Goal: Transaction & Acquisition: Book appointment/travel/reservation

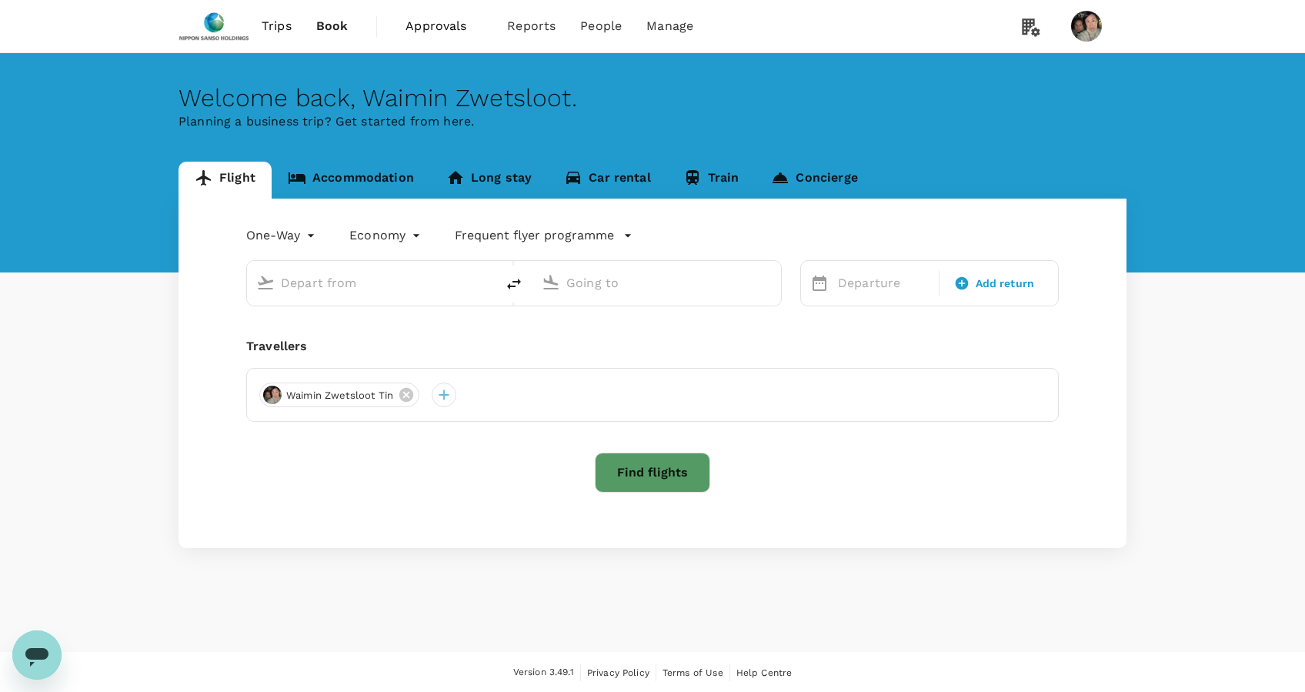
type input "roundtrip"
type input "Singapore Changi (SIN)"
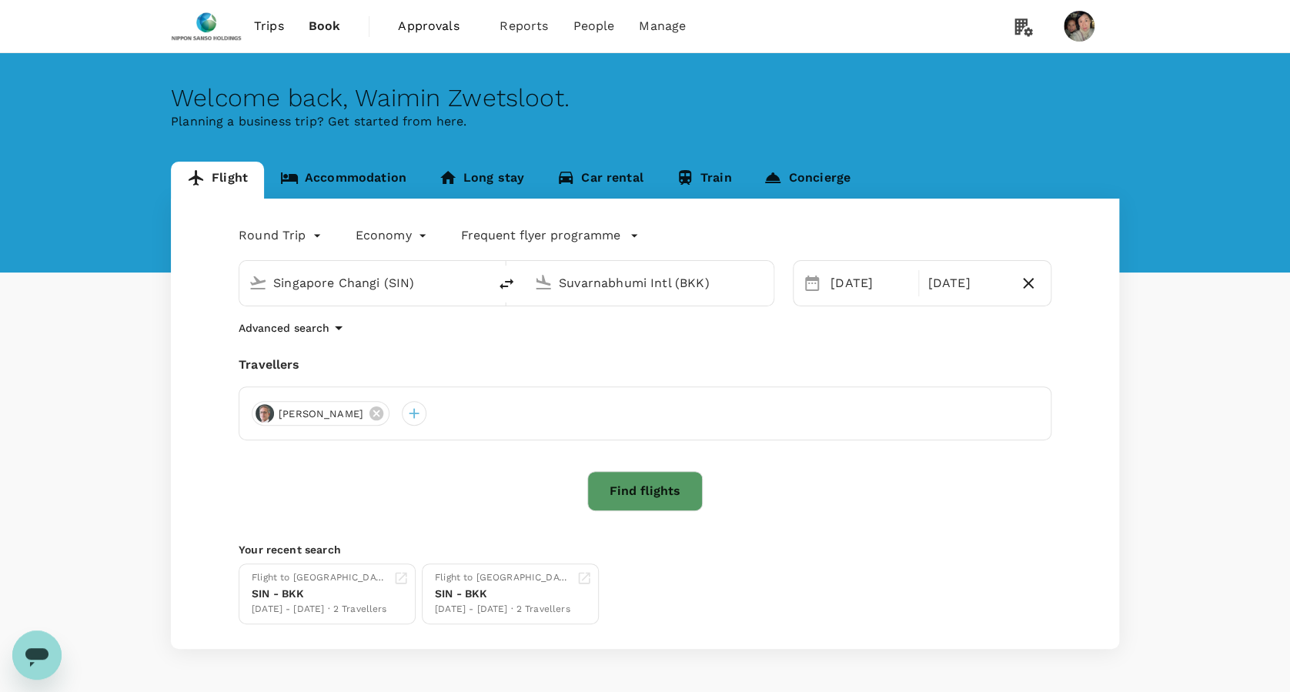
click at [733, 293] on input "Suvarnabhumi Intl (BKK)" at bounding box center [650, 283] width 182 height 24
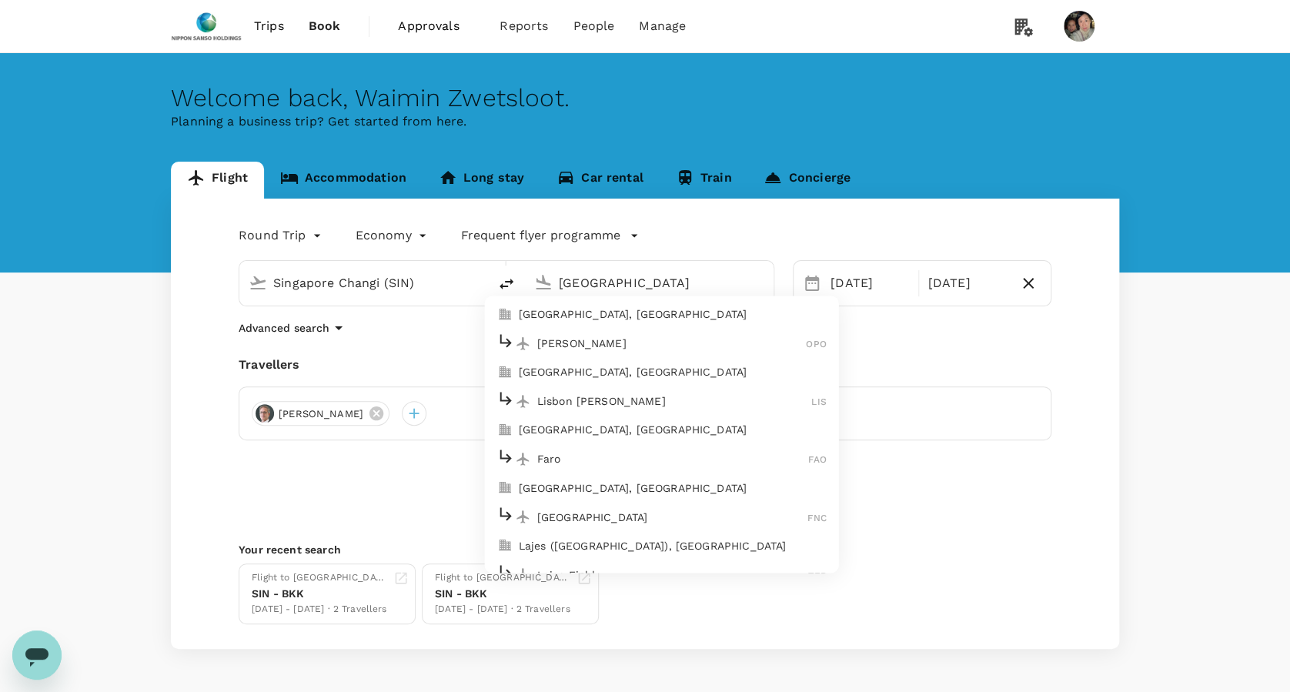
click at [720, 315] on p "[GEOGRAPHIC_DATA], [GEOGRAPHIC_DATA]" at bounding box center [673, 314] width 308 height 15
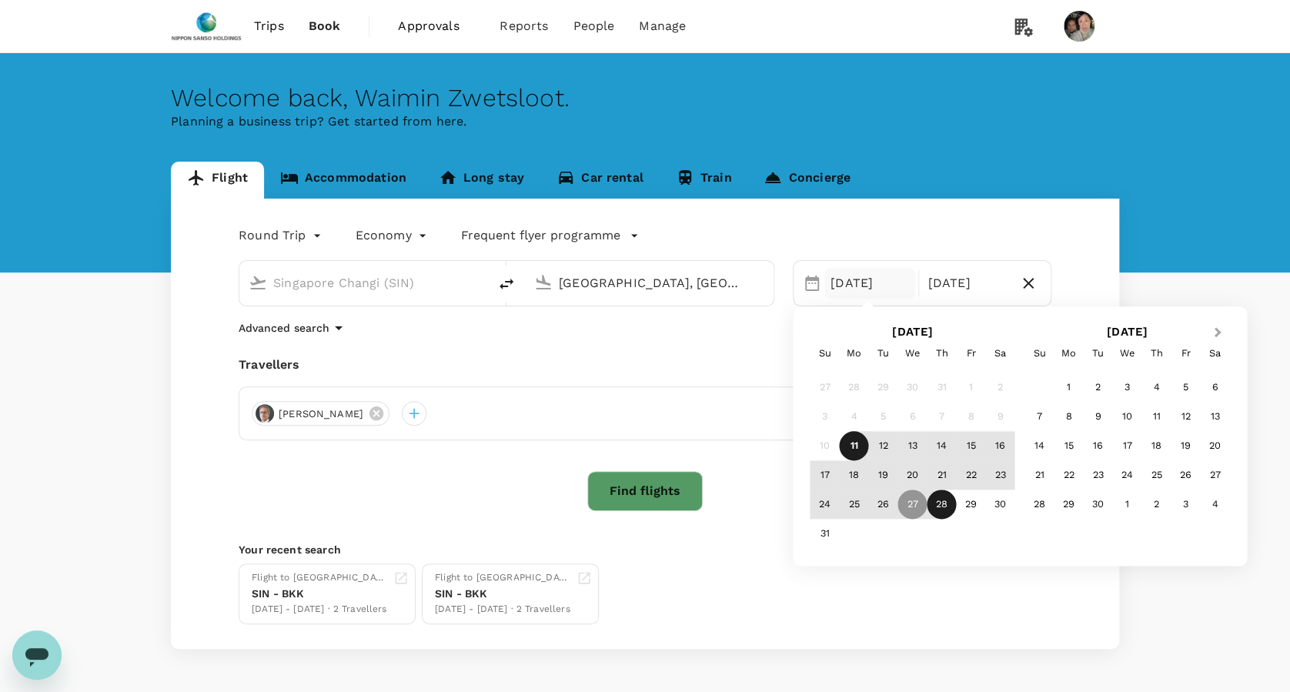
type input "[GEOGRAPHIC_DATA], [GEOGRAPHIC_DATA] (any)"
click at [1210, 332] on button "Next Month" at bounding box center [1218, 333] width 25 height 25
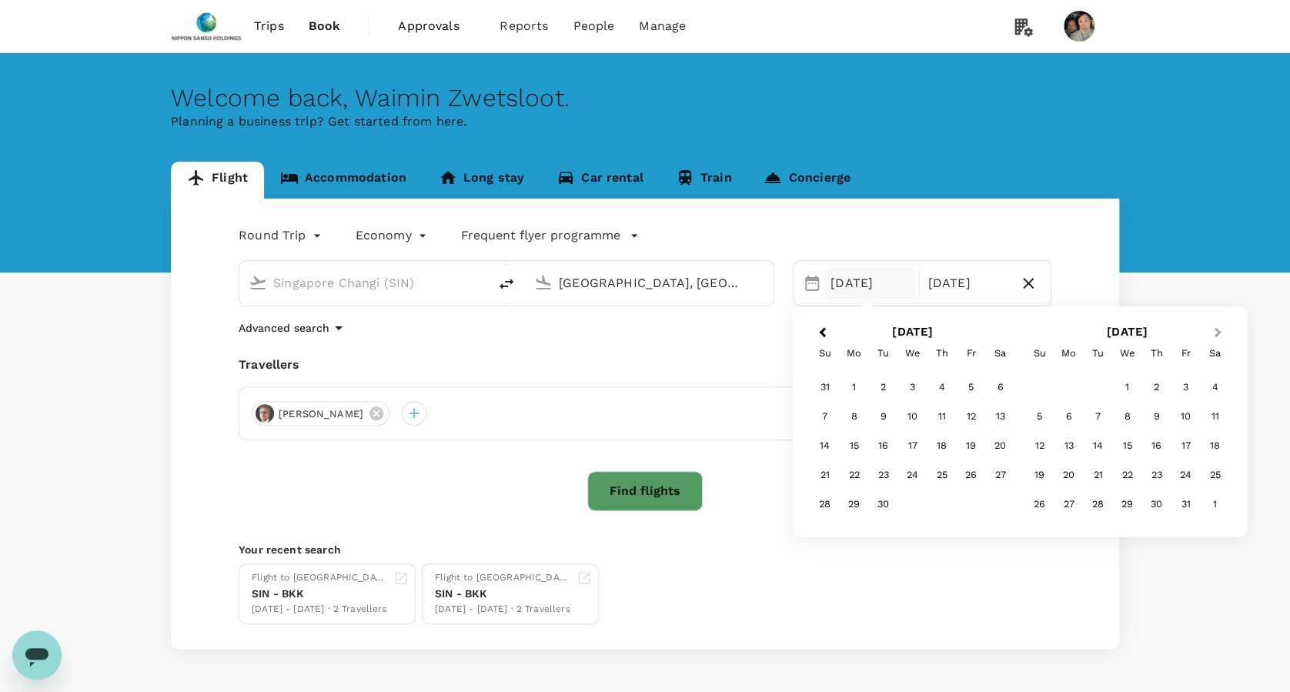
click at [1210, 332] on button "Next Month" at bounding box center [1218, 333] width 25 height 25
click at [1185, 447] on div "19" at bounding box center [1184, 446] width 29 height 29
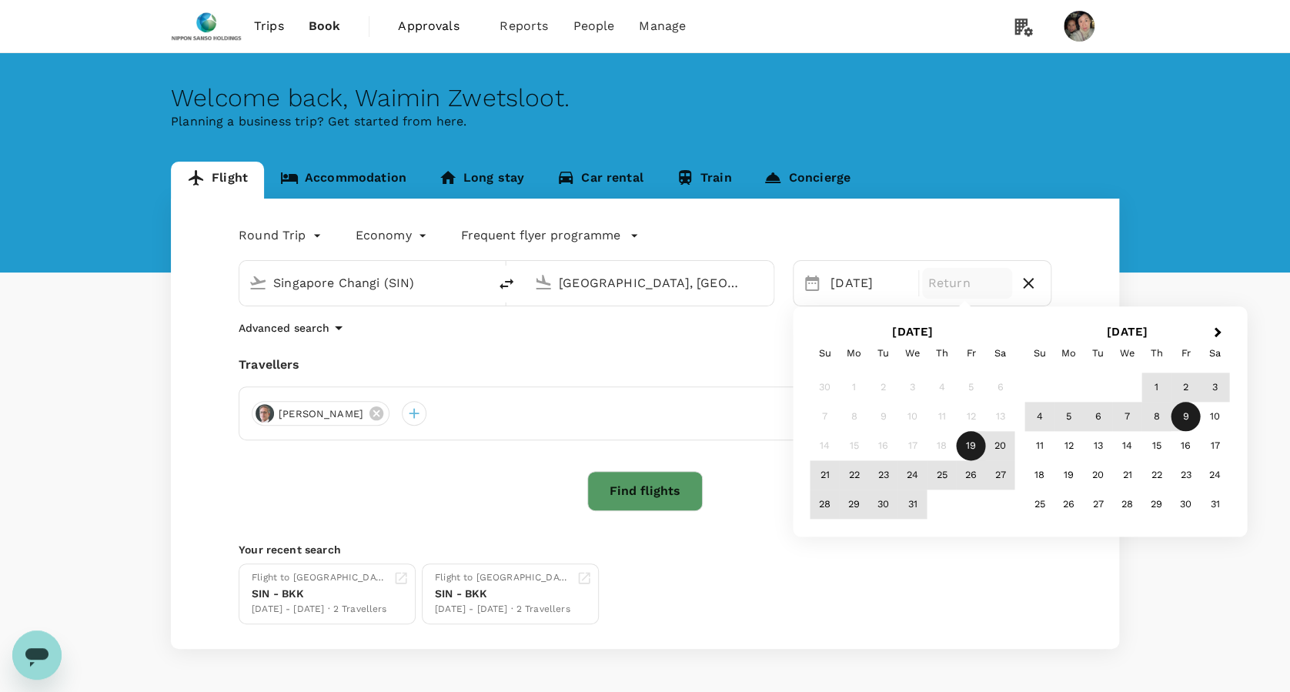
click at [1186, 419] on div "9" at bounding box center [1184, 416] width 29 height 29
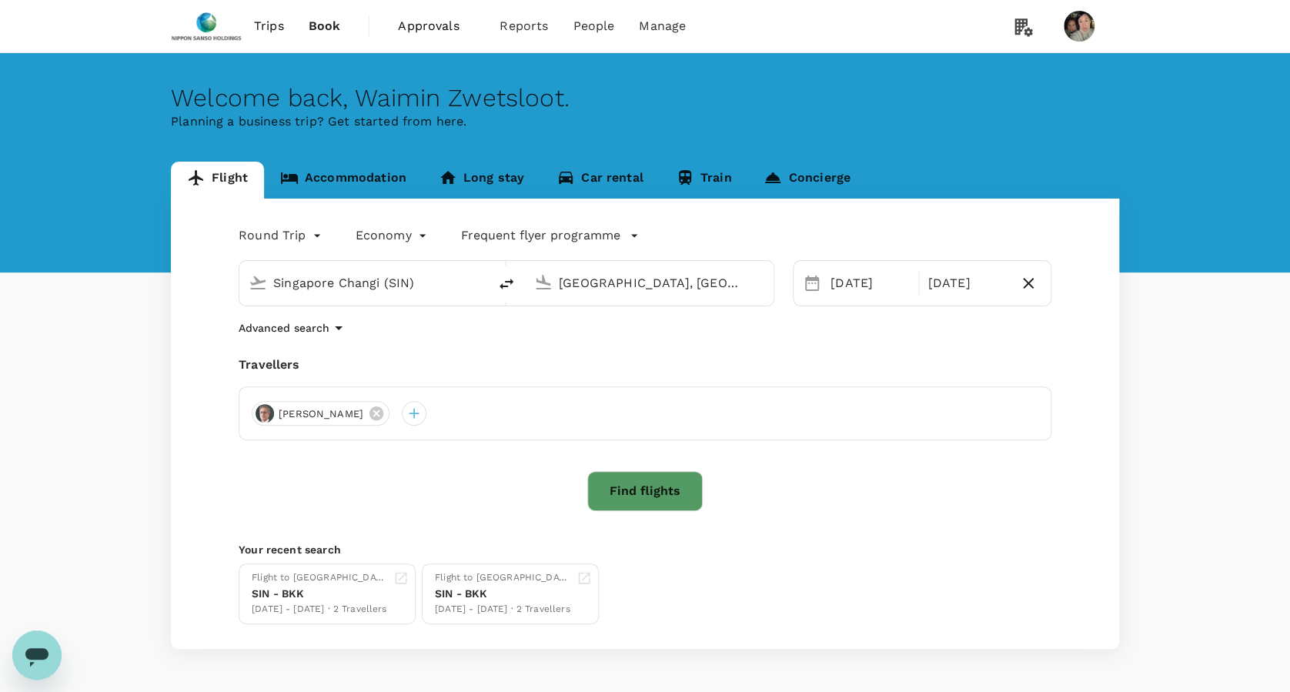
click at [673, 489] on button "Find flights" at bounding box center [644, 491] width 115 height 40
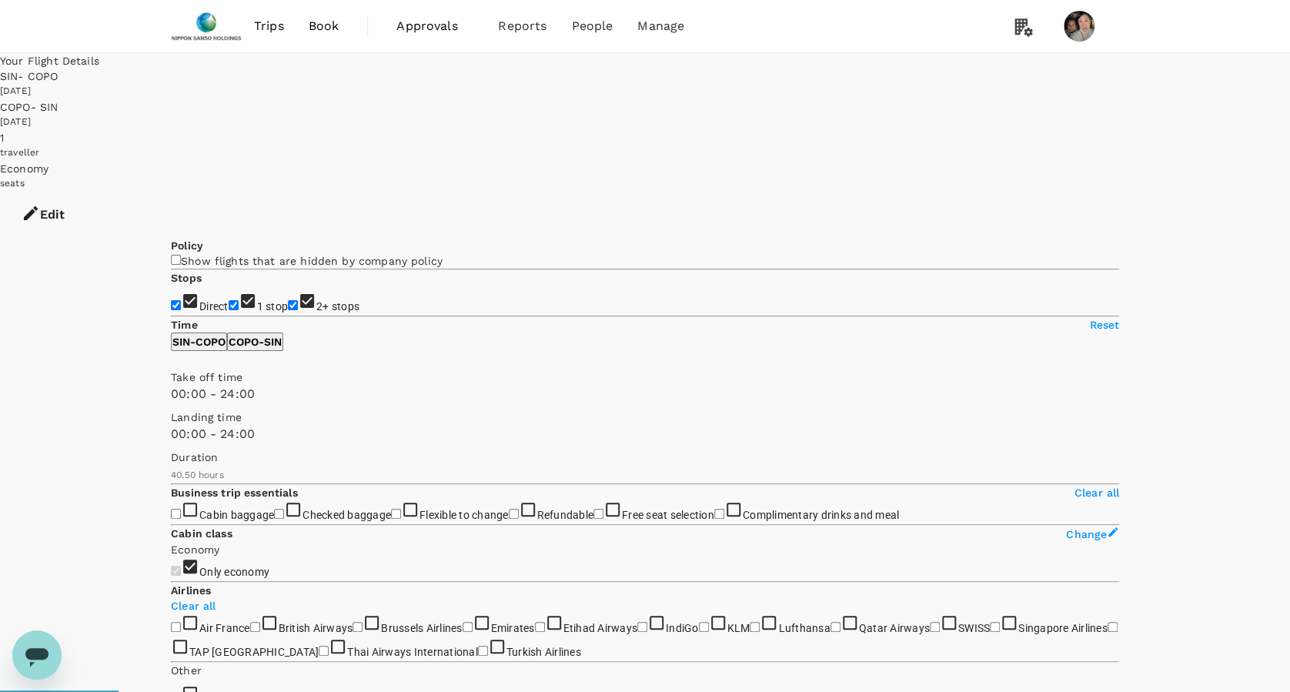
click at [288, 307] on input "2+ stops" at bounding box center [293, 305] width 10 height 10
checkbox input "false"
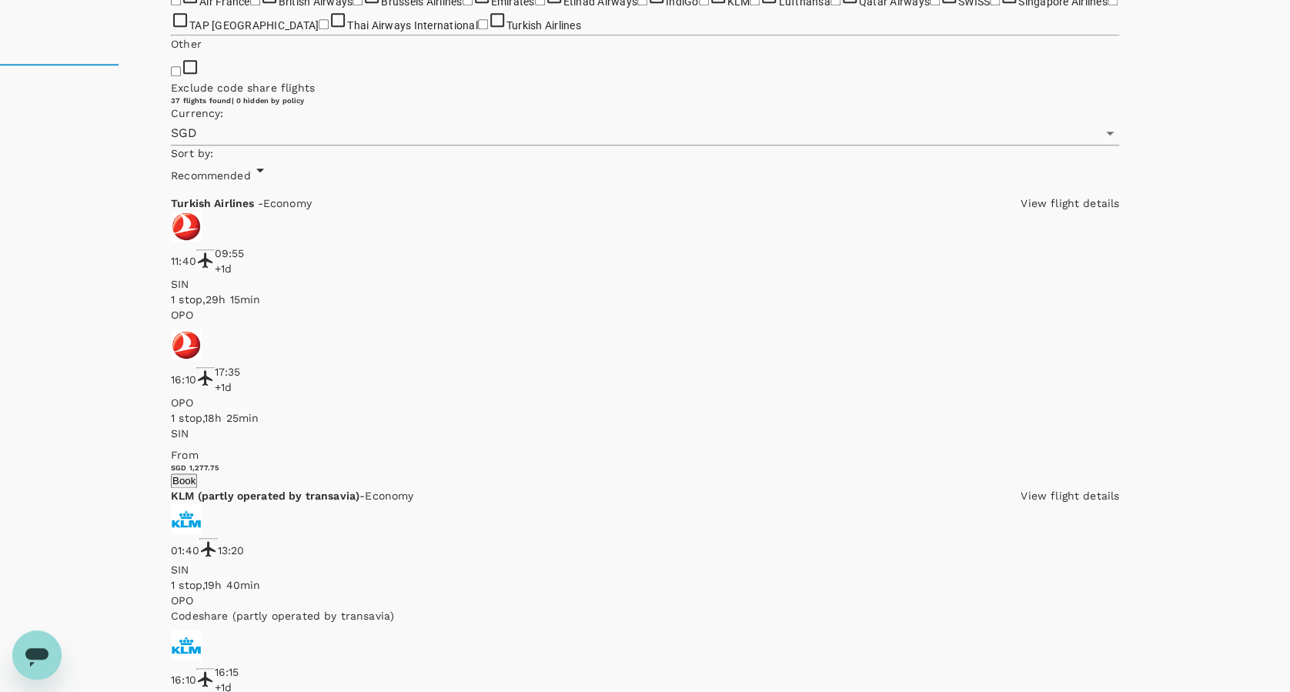
scroll to position [820, 0]
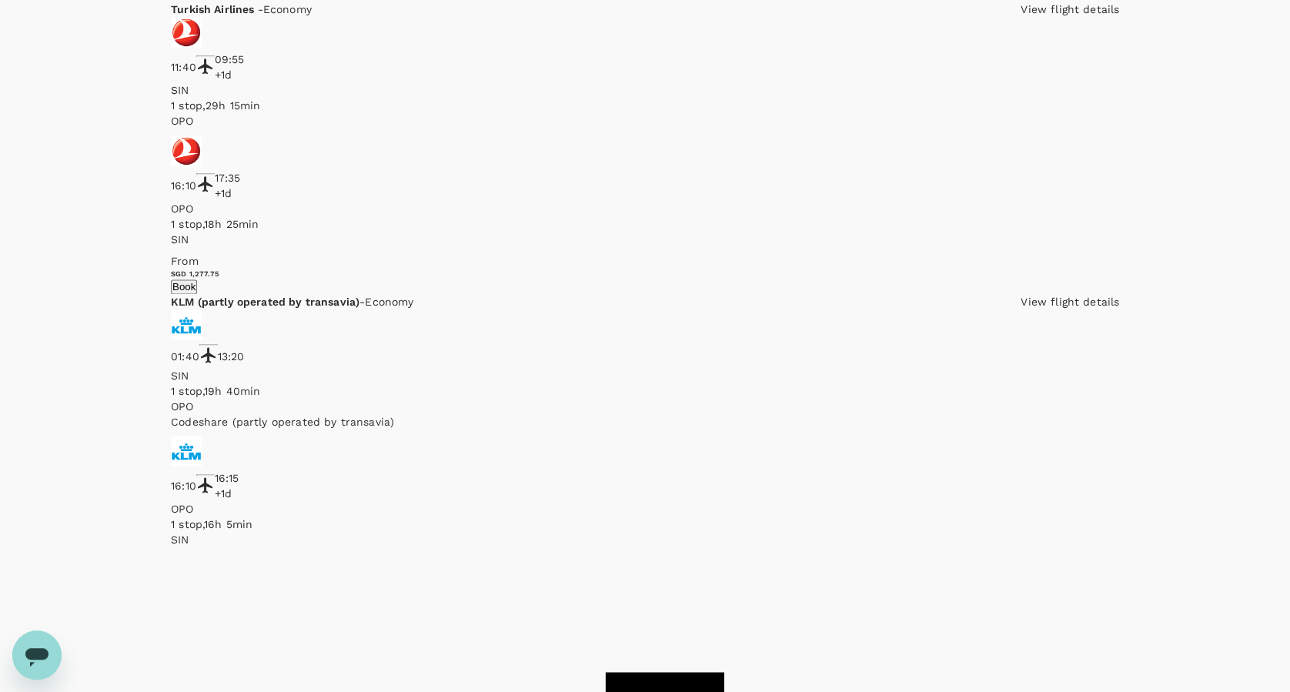
checkbox input "true"
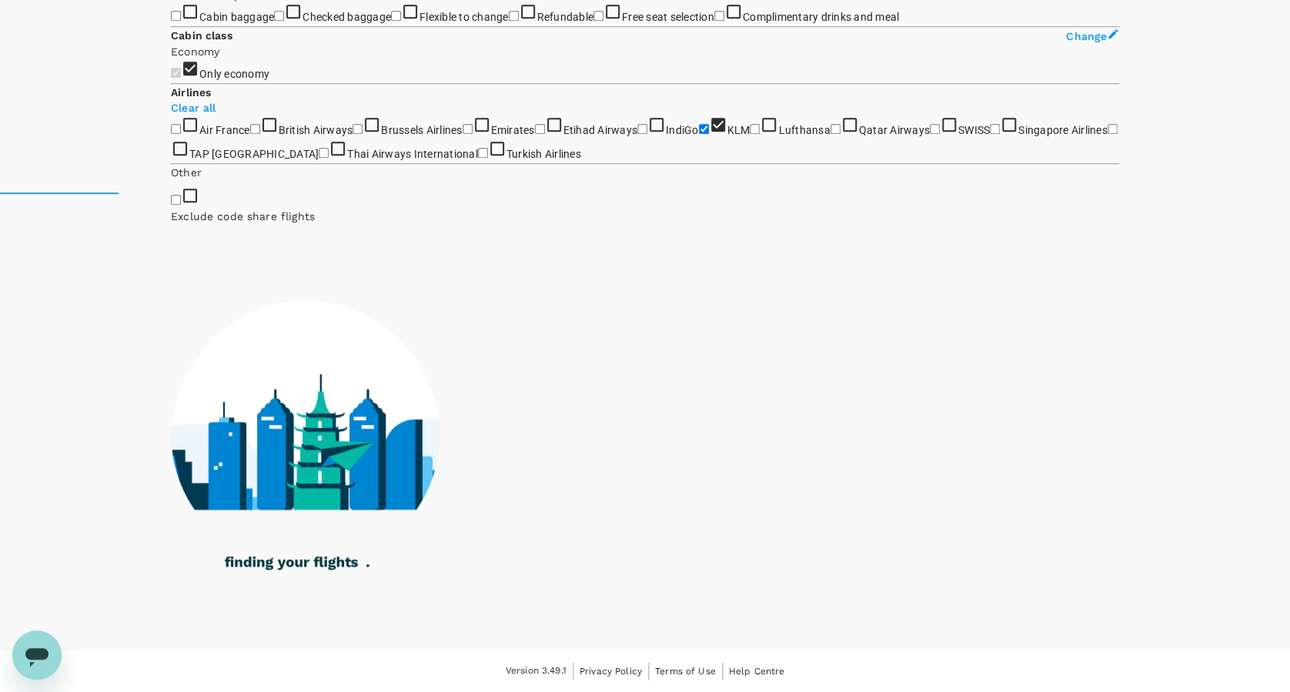
checkbox input "true"
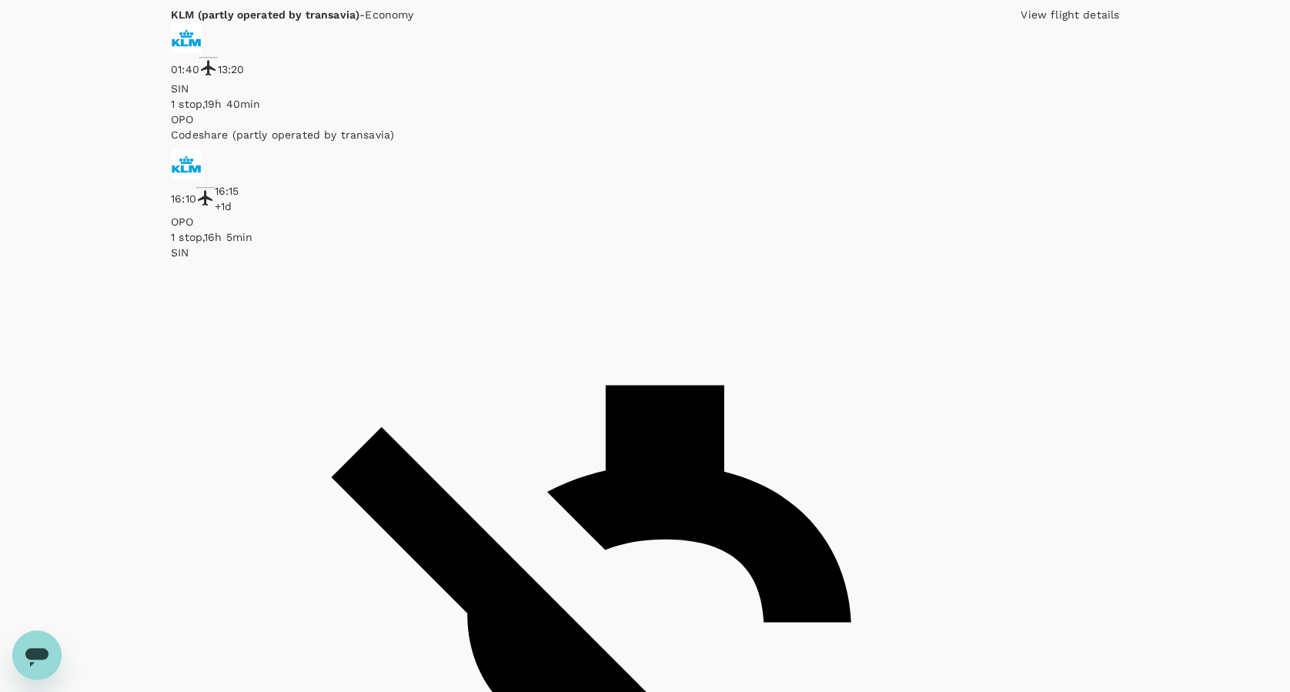
checkbox input "true"
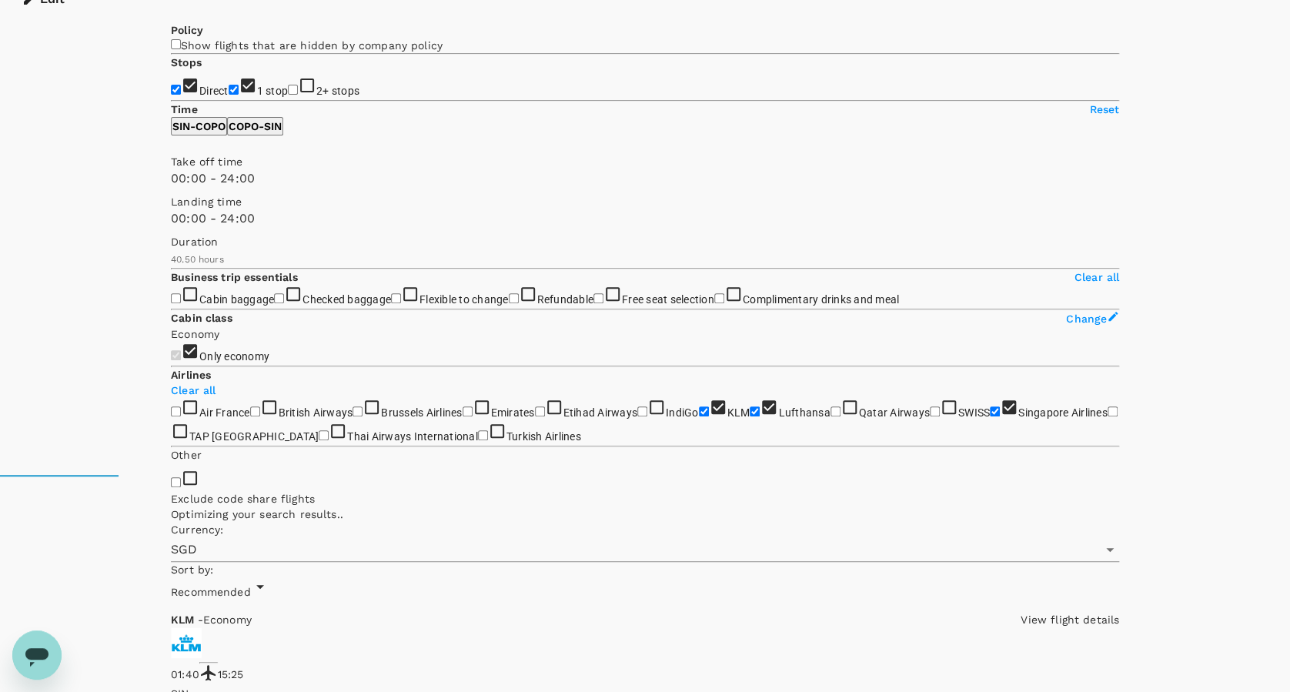
scroll to position [0, 0]
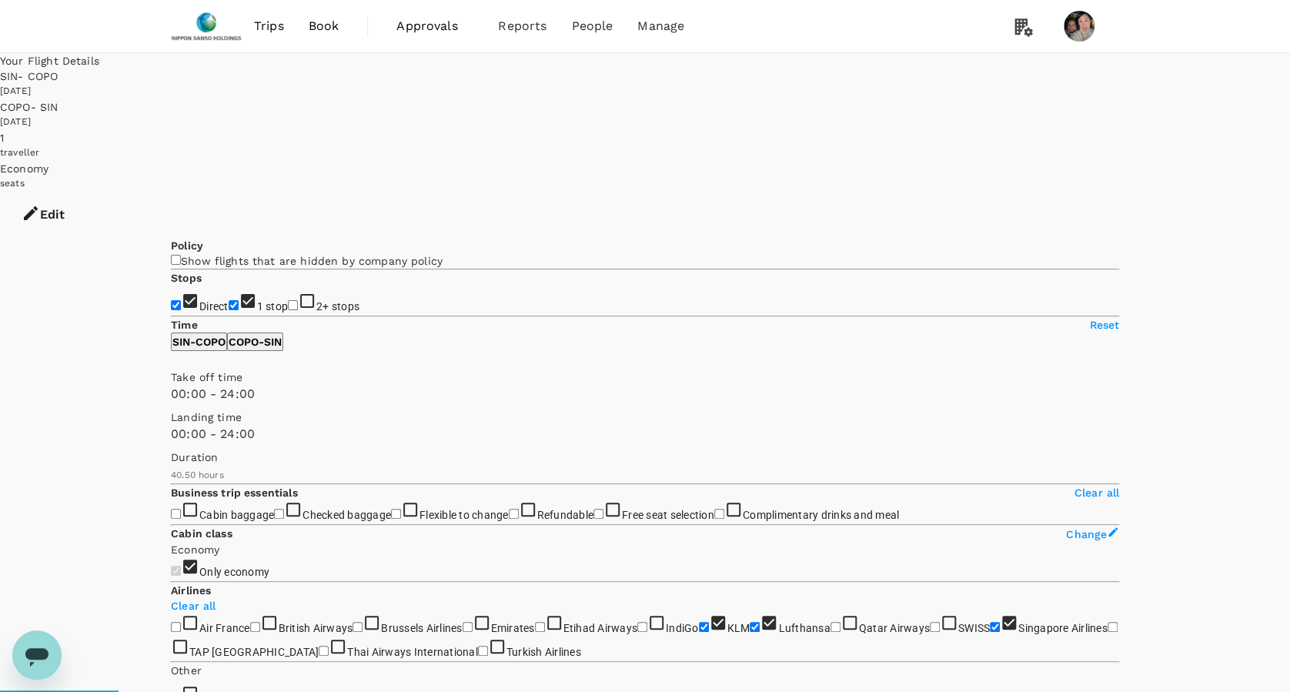
click at [995, 161] on div "Economy" at bounding box center [645, 168] width 1290 height 15
checkbox input "false"
checkbox input "true"
checkbox input "false"
checkbox input "true"
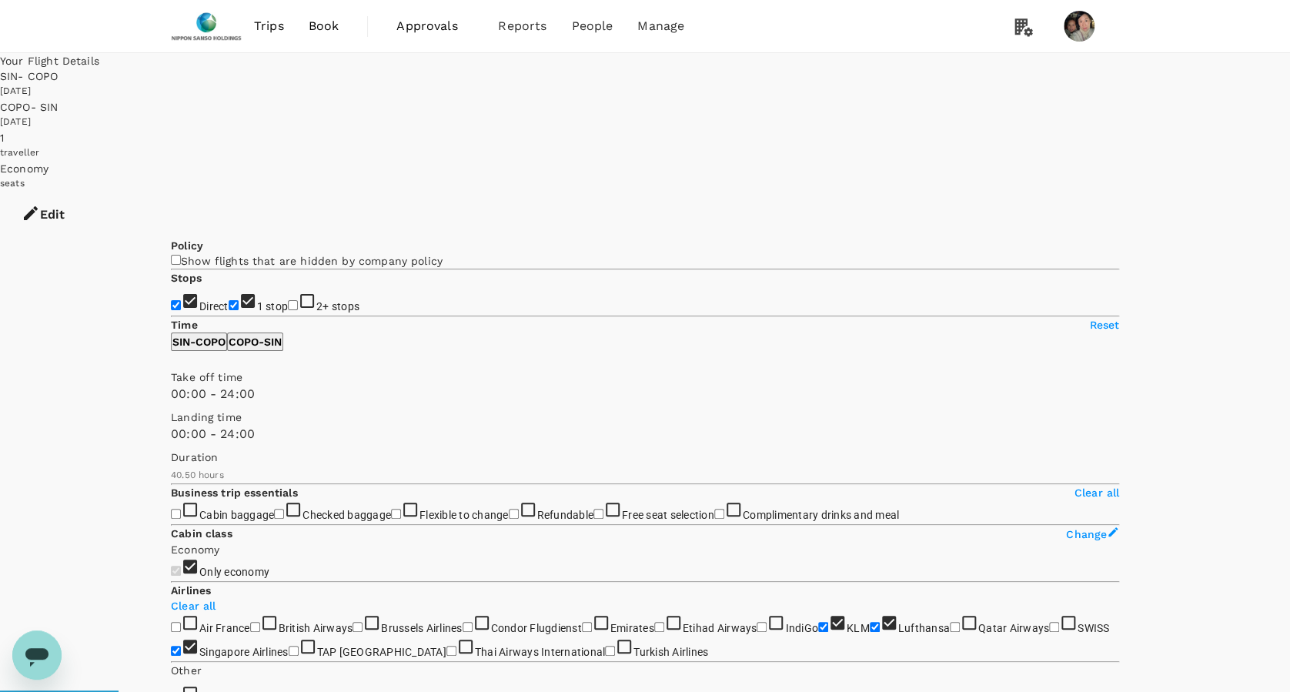
click at [38, 206] on icon "button" at bounding box center [31, 213] width 14 height 14
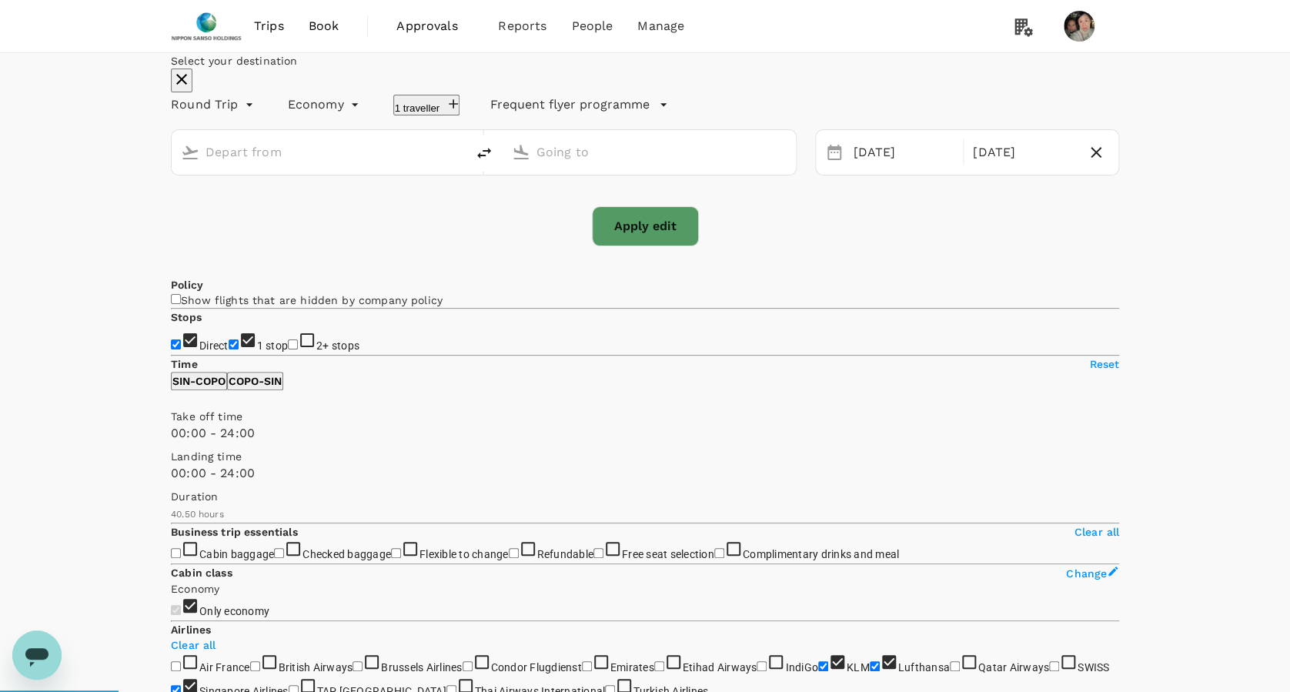
type input "Singapore Changi (SIN)"
type input "[GEOGRAPHIC_DATA], [GEOGRAPHIC_DATA] (any)"
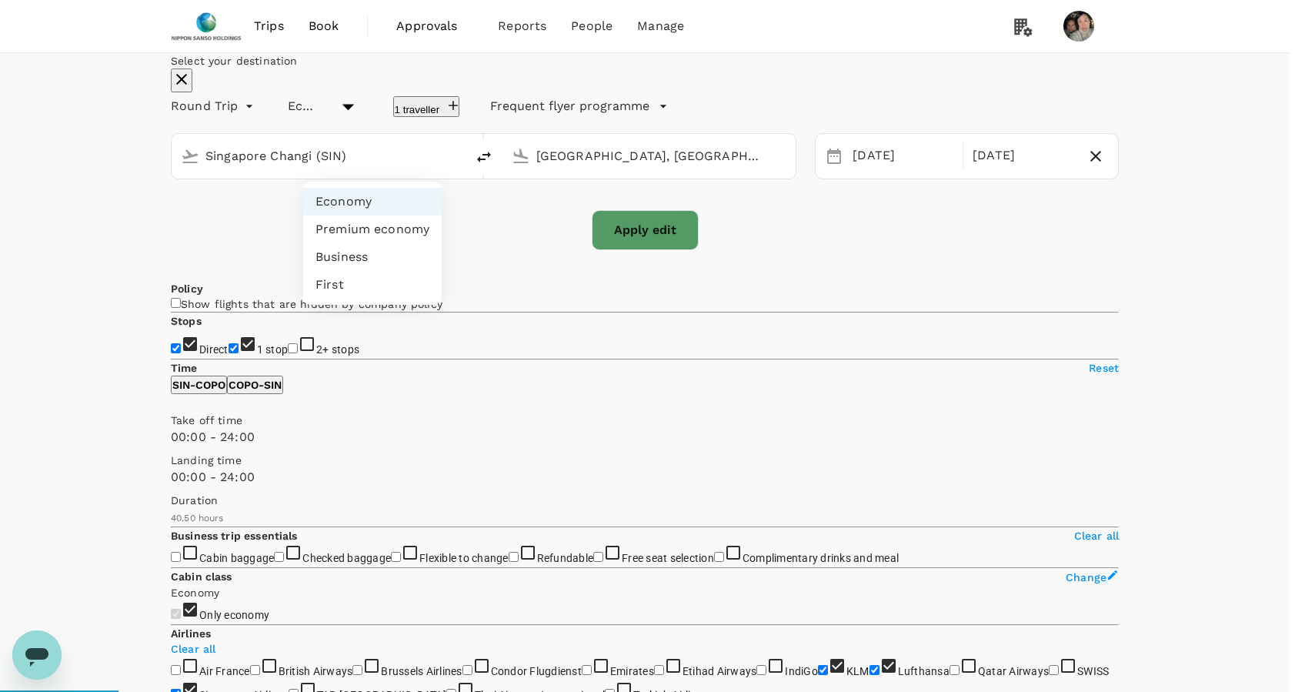
click at [361, 257] on li "Business" at bounding box center [372, 257] width 139 height 28
checkbox input "false"
checkbox input "true"
checkbox input "false"
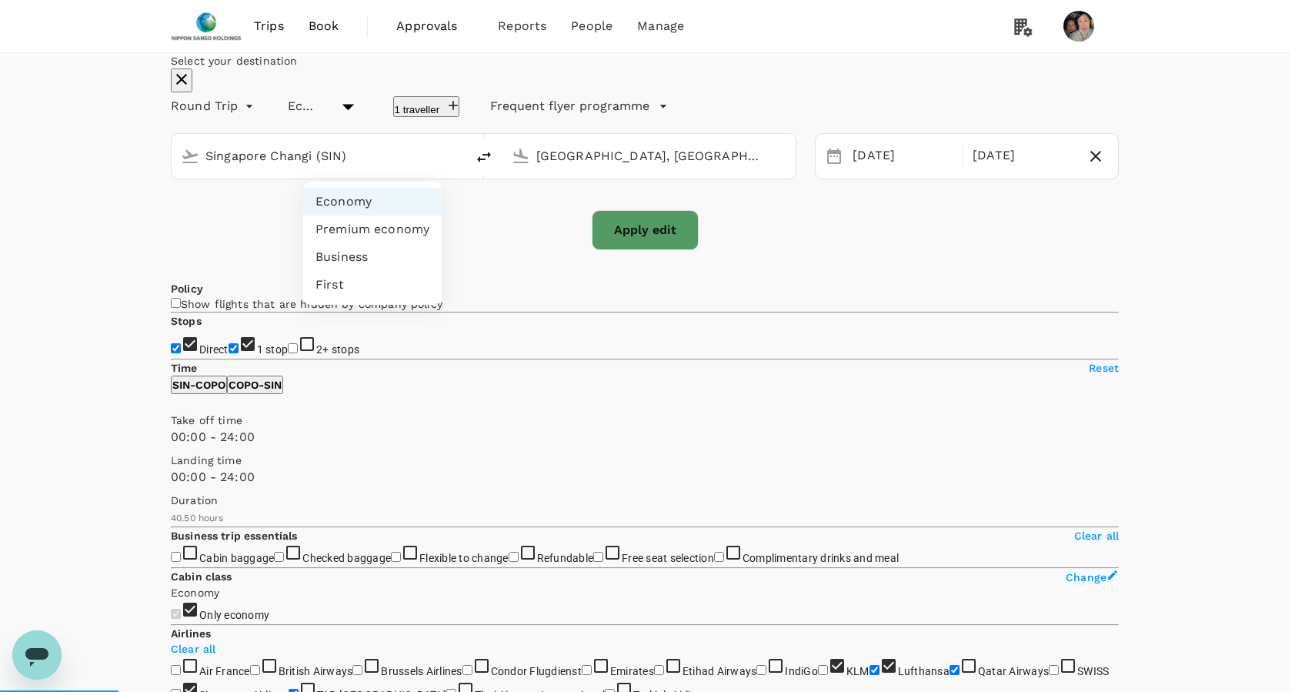
checkbox input "true"
type input "business"
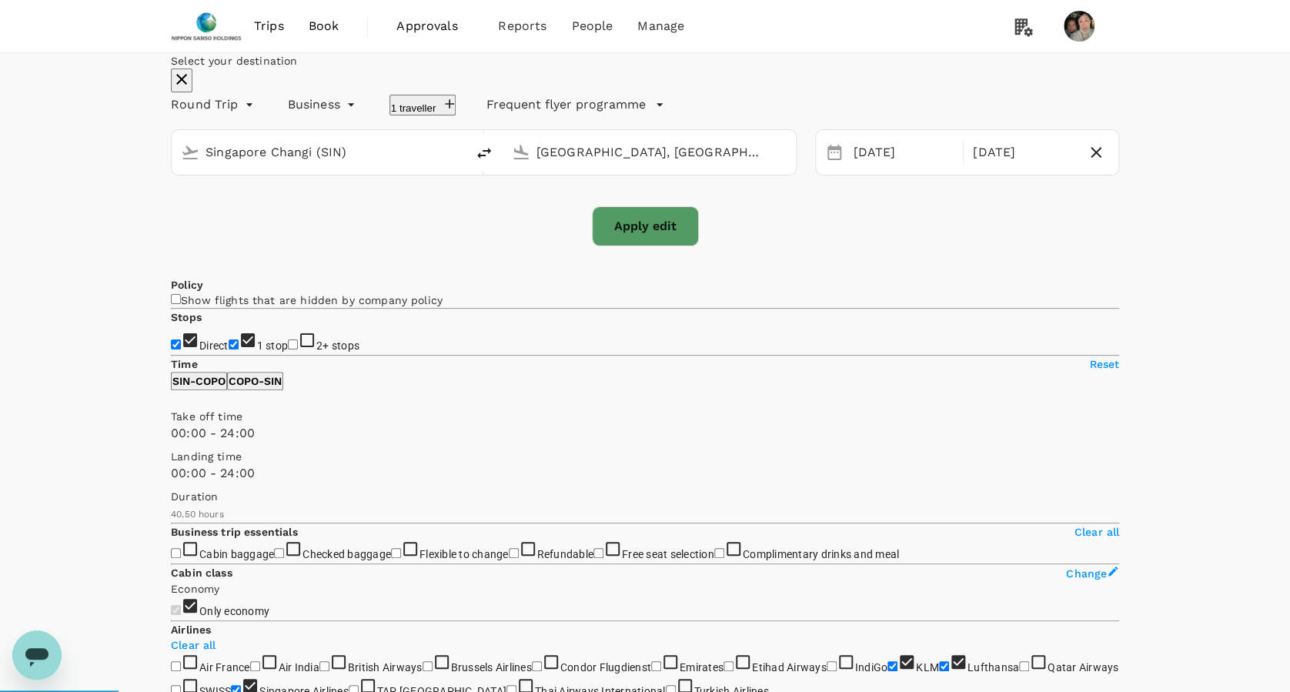
click at [649, 246] on button "Apply edit" at bounding box center [645, 226] width 107 height 40
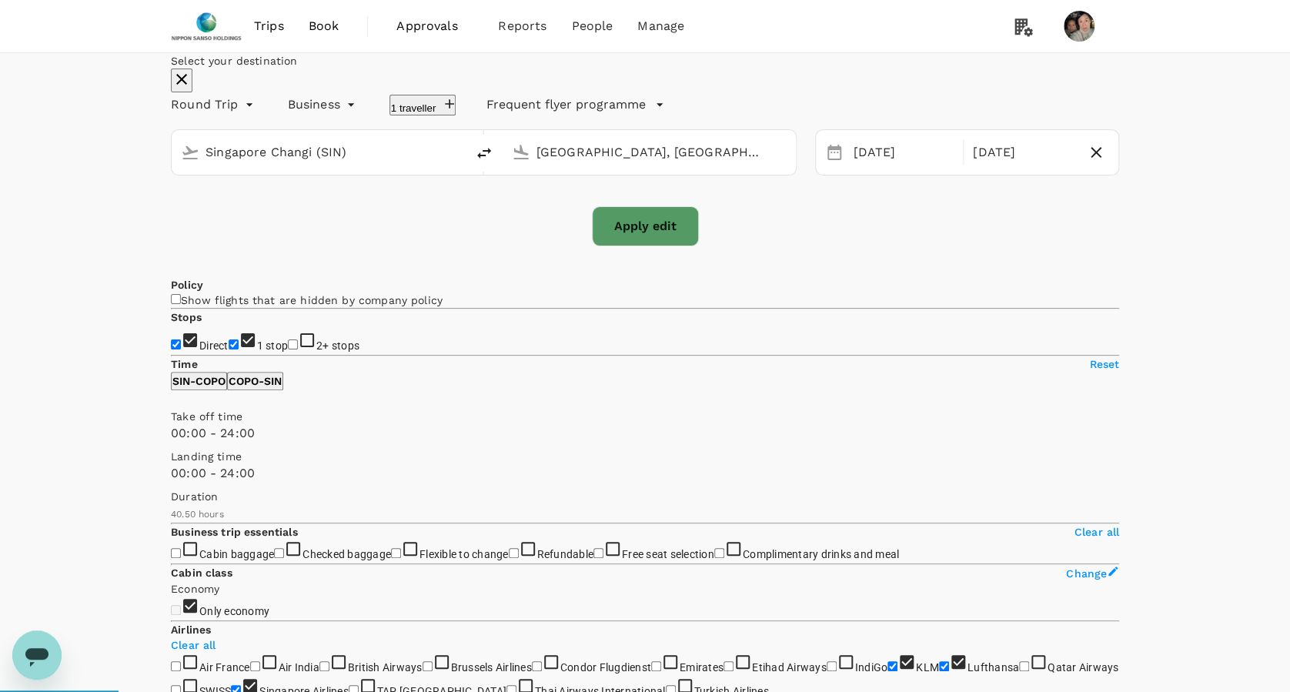
checkbox input "false"
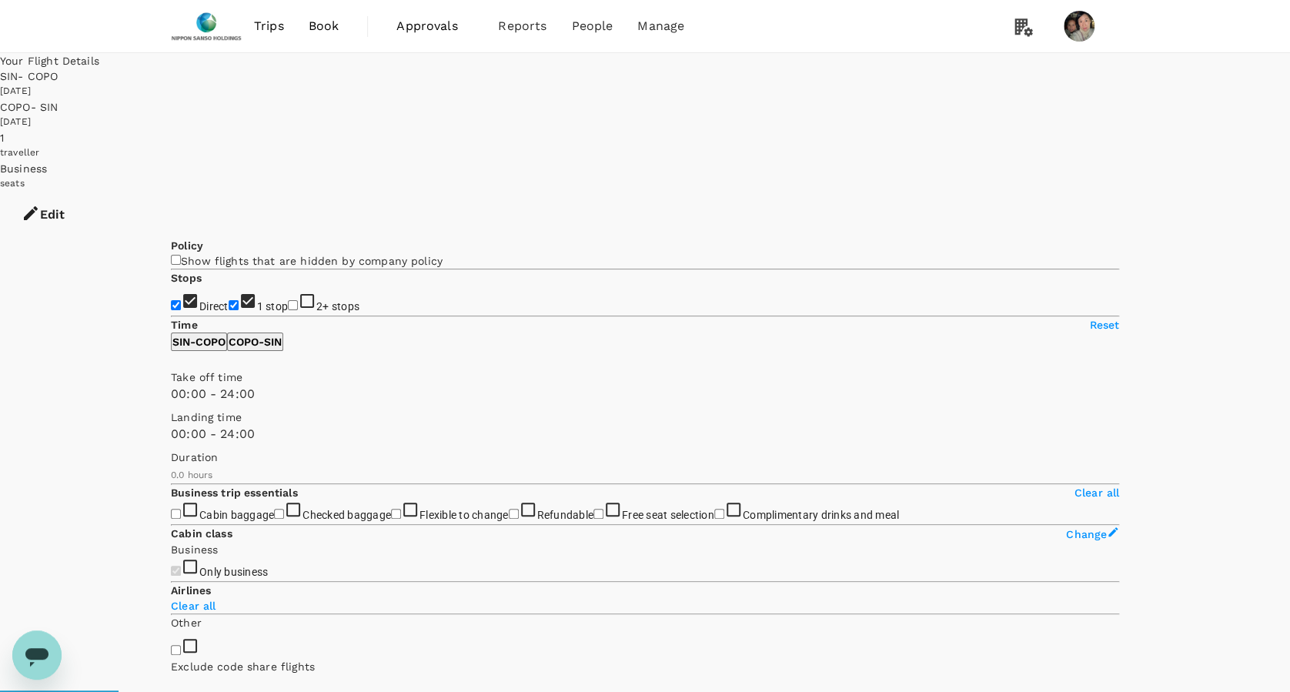
checkbox input "true"
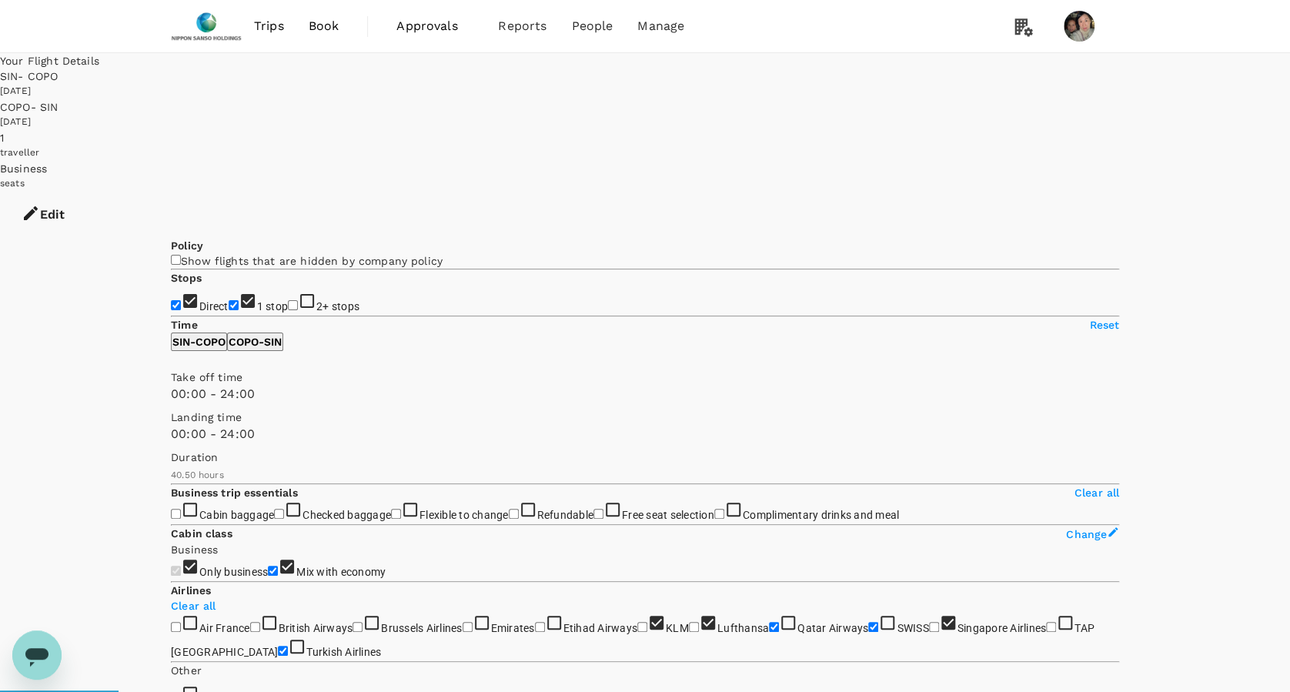
checkbox input "false"
checkbox input "true"
checkbox input "false"
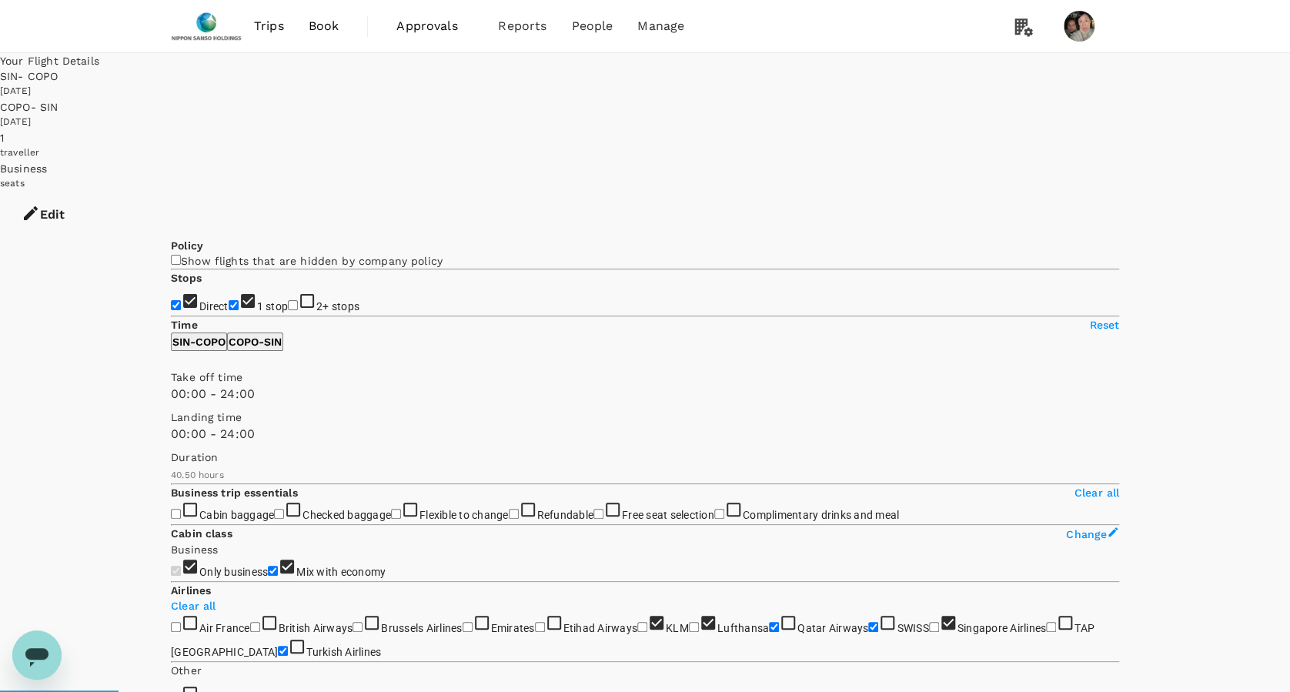
checkbox input "true"
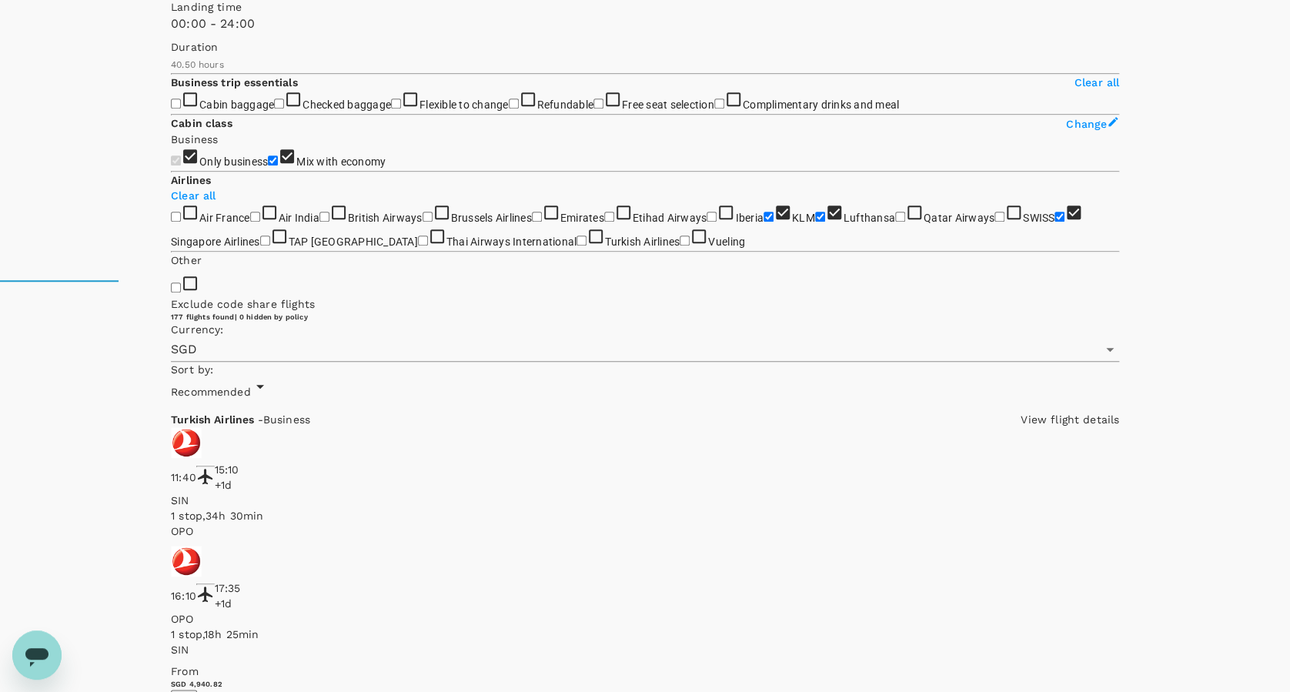
scroll to position [718, 0]
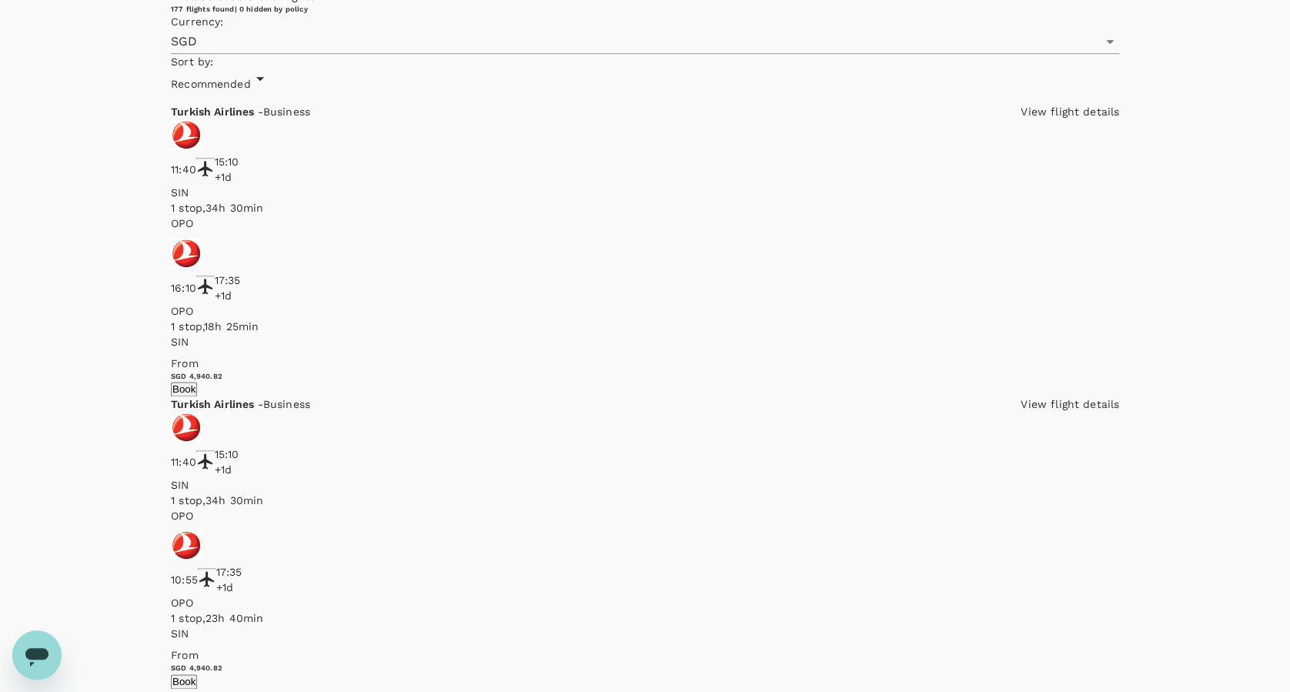
checkbox input "true"
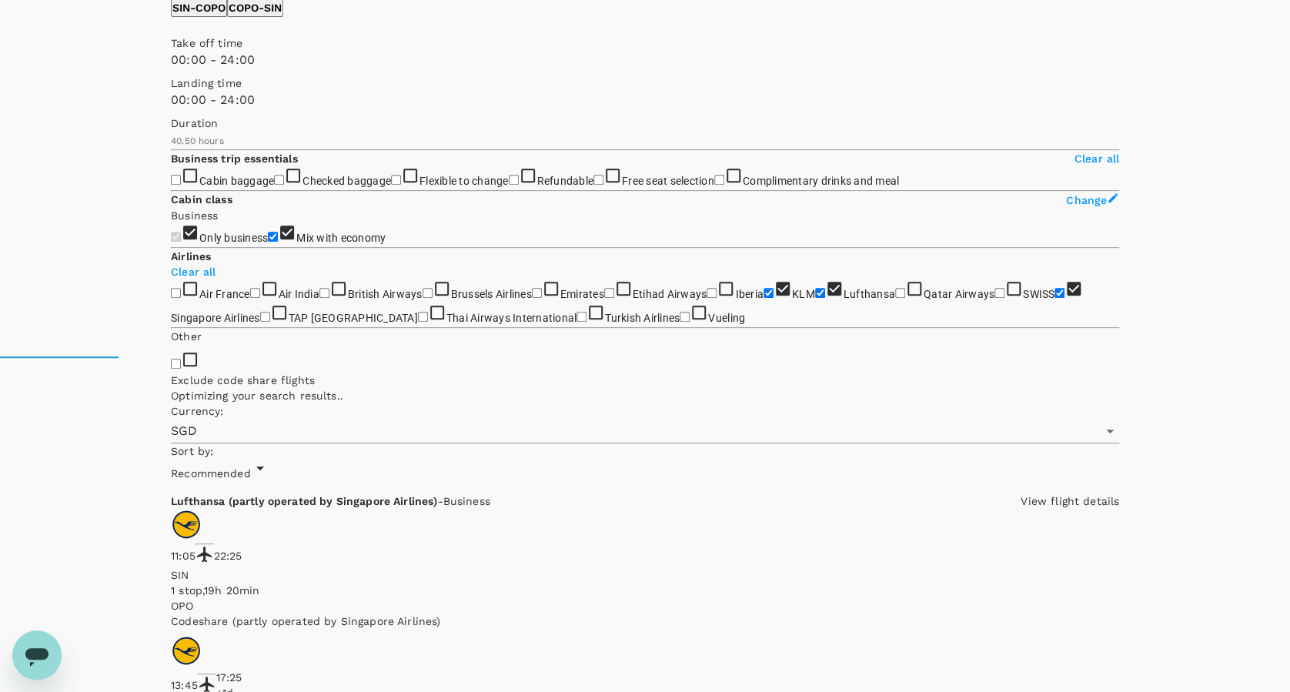
scroll to position [205, 0]
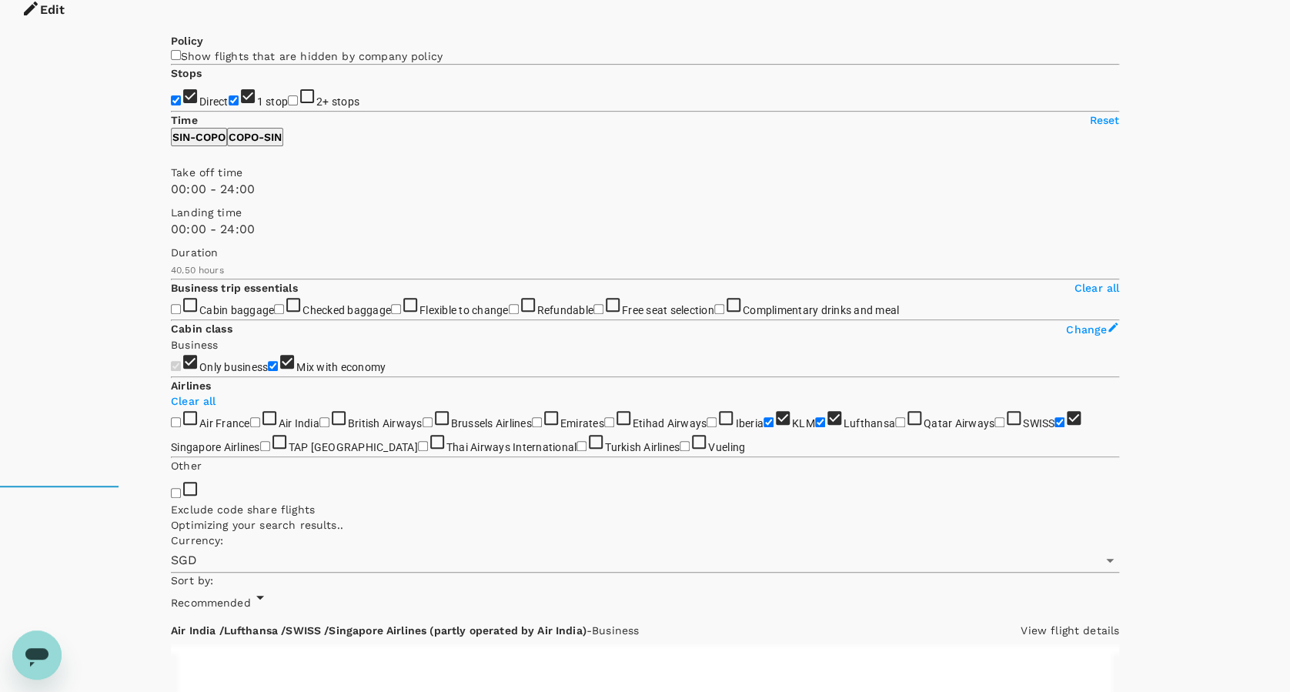
click at [229, 95] on input "1 stop" at bounding box center [234, 100] width 10 height 10
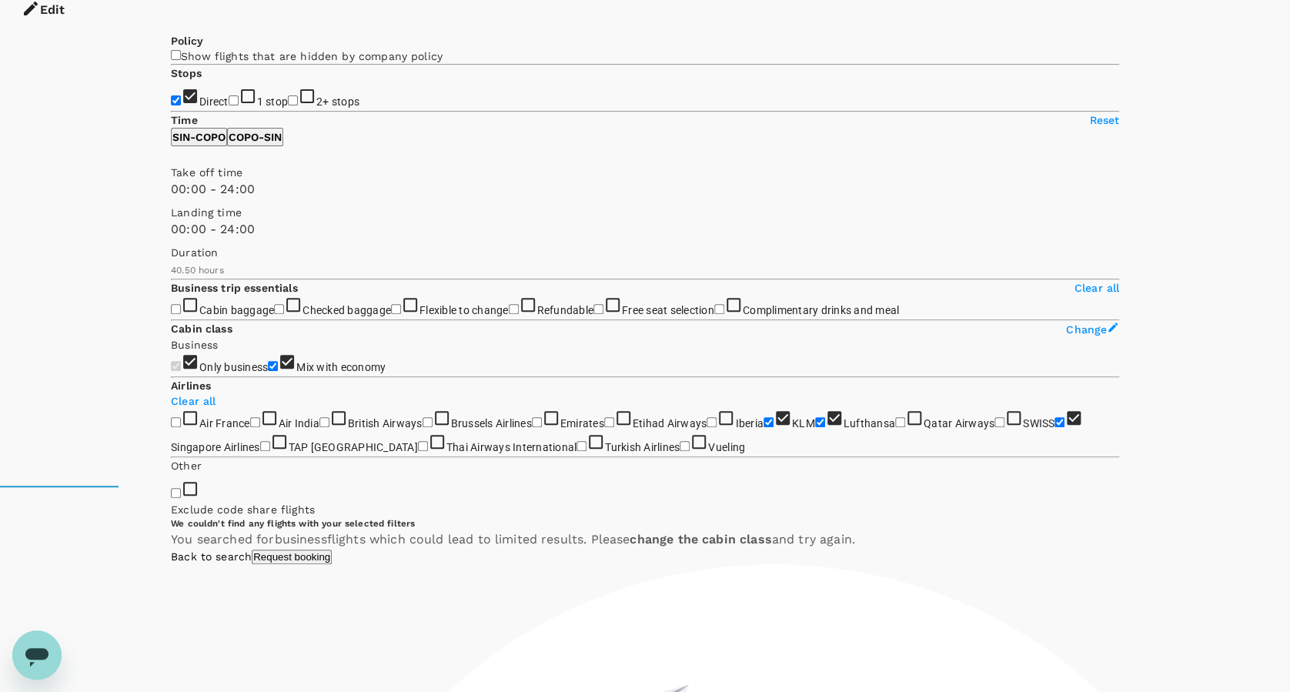
click at [229, 95] on input "1 stop" at bounding box center [234, 100] width 10 height 10
checkbox input "true"
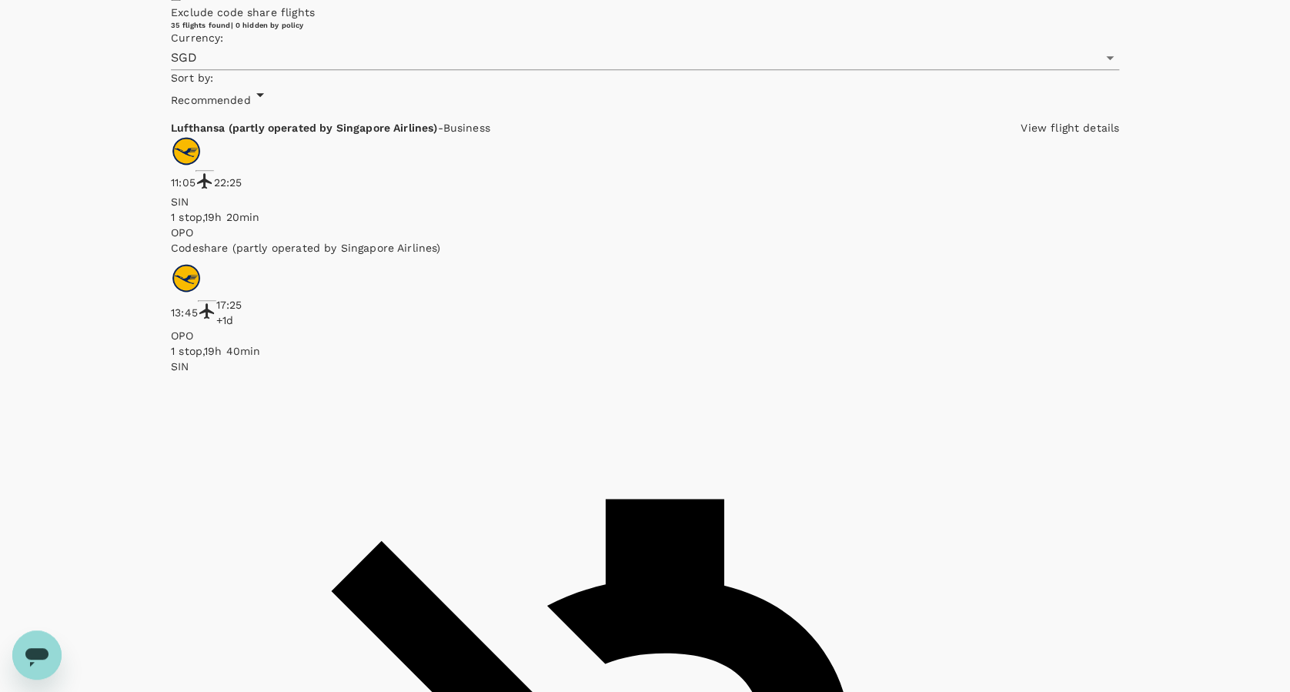
scroll to position [820, 0]
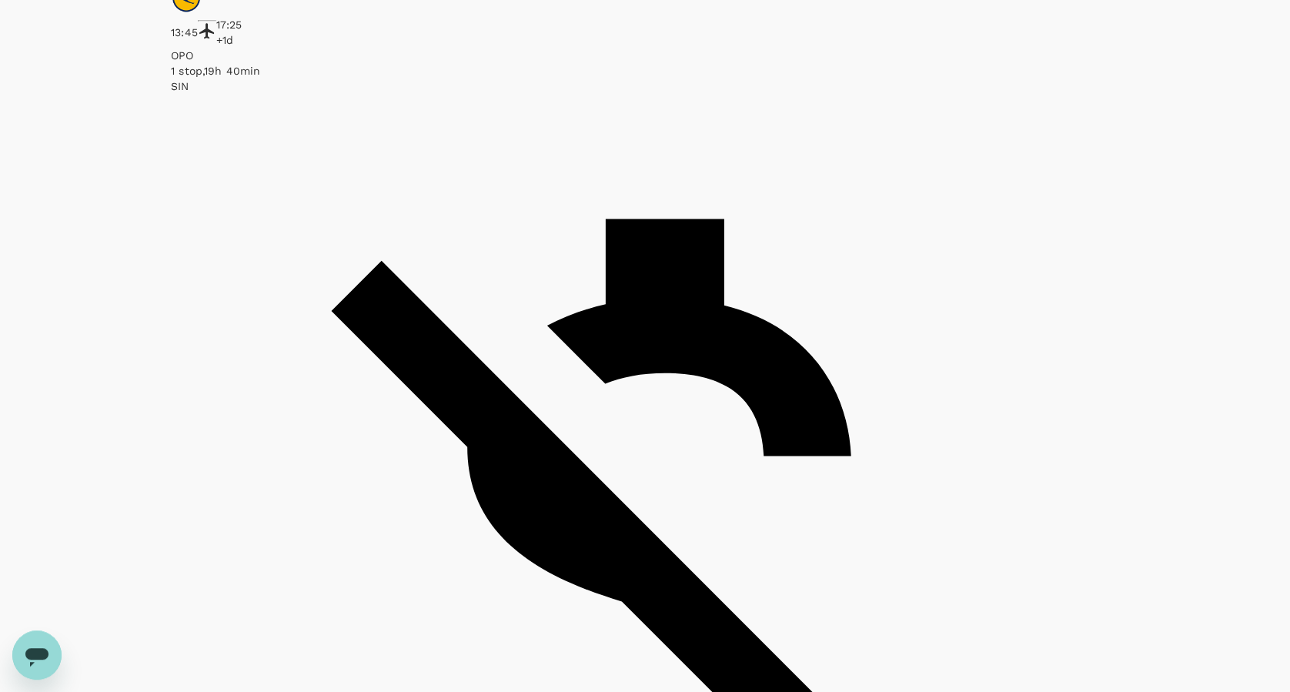
scroll to position [985, 0]
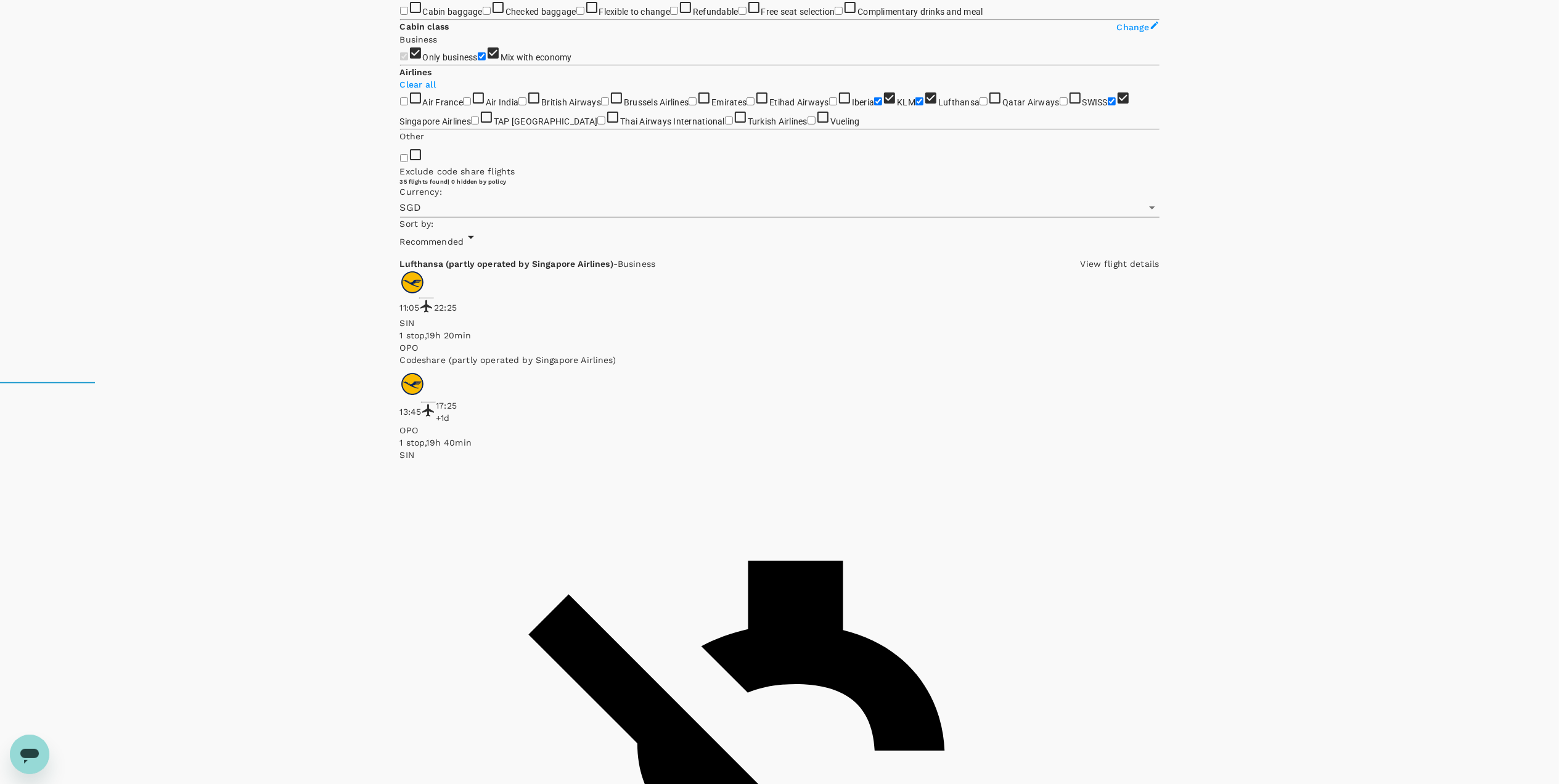
scroll to position [493, 0]
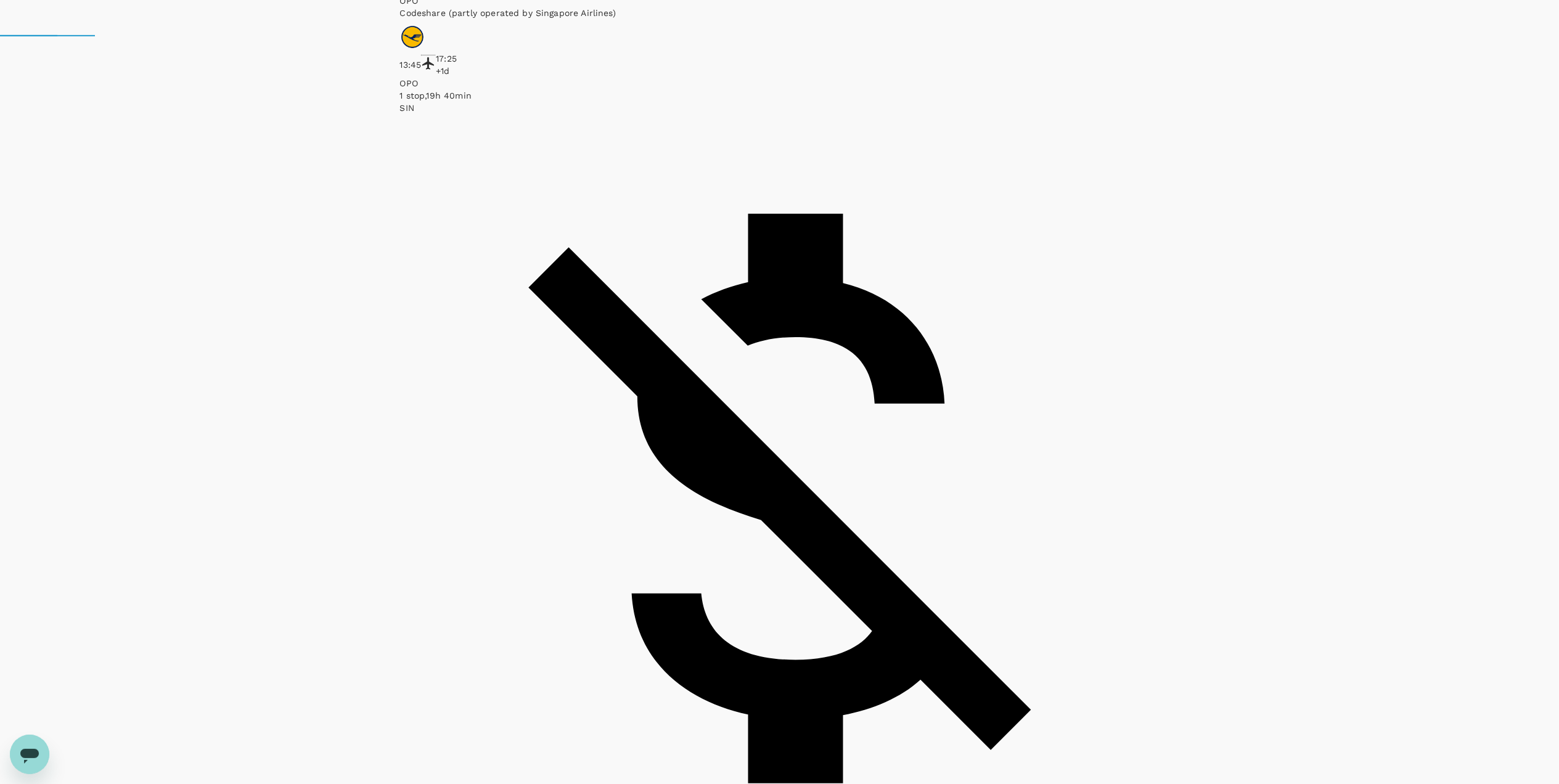
scroll to position [790, 0]
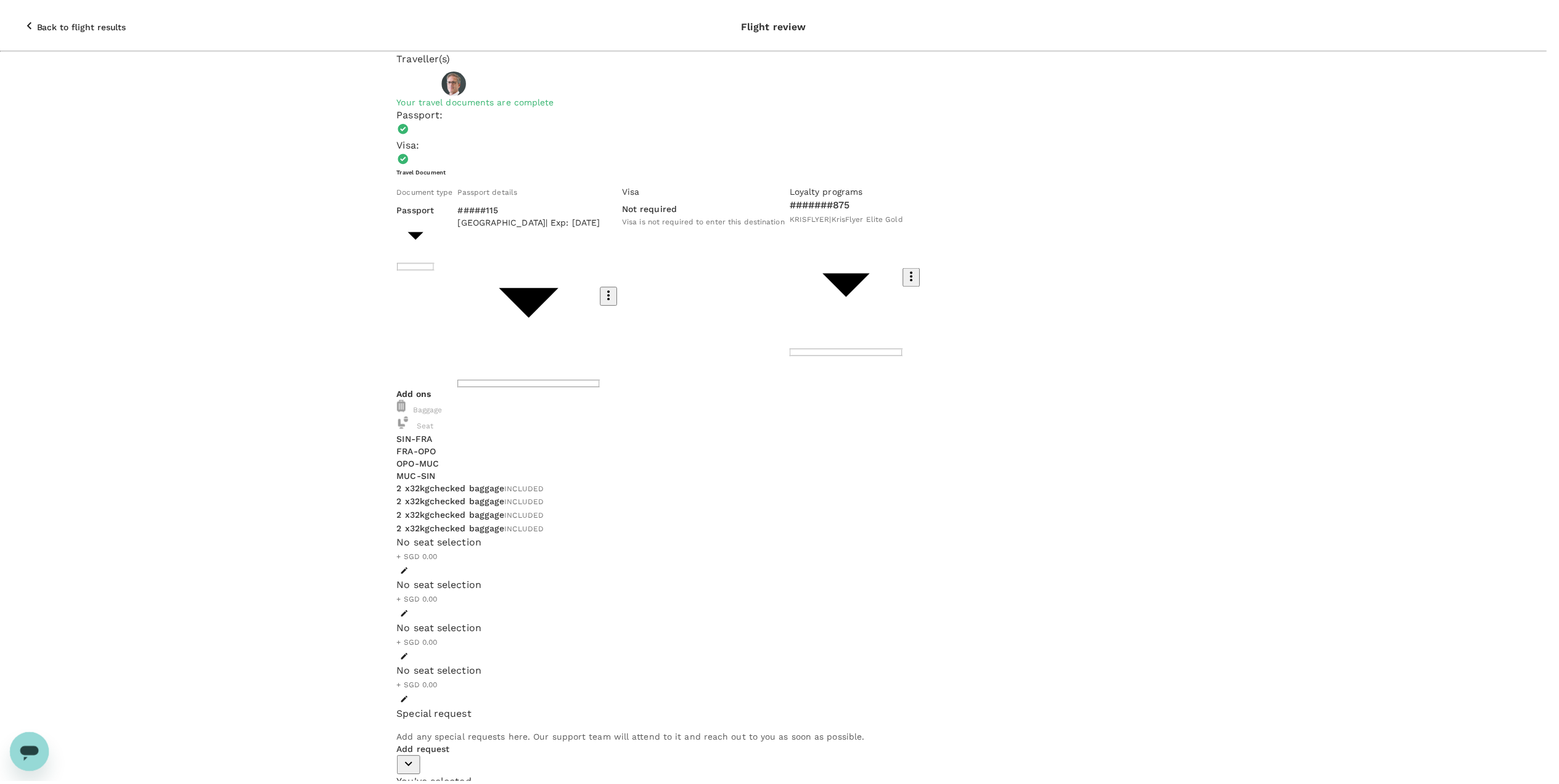
scroll to position [16, 0]
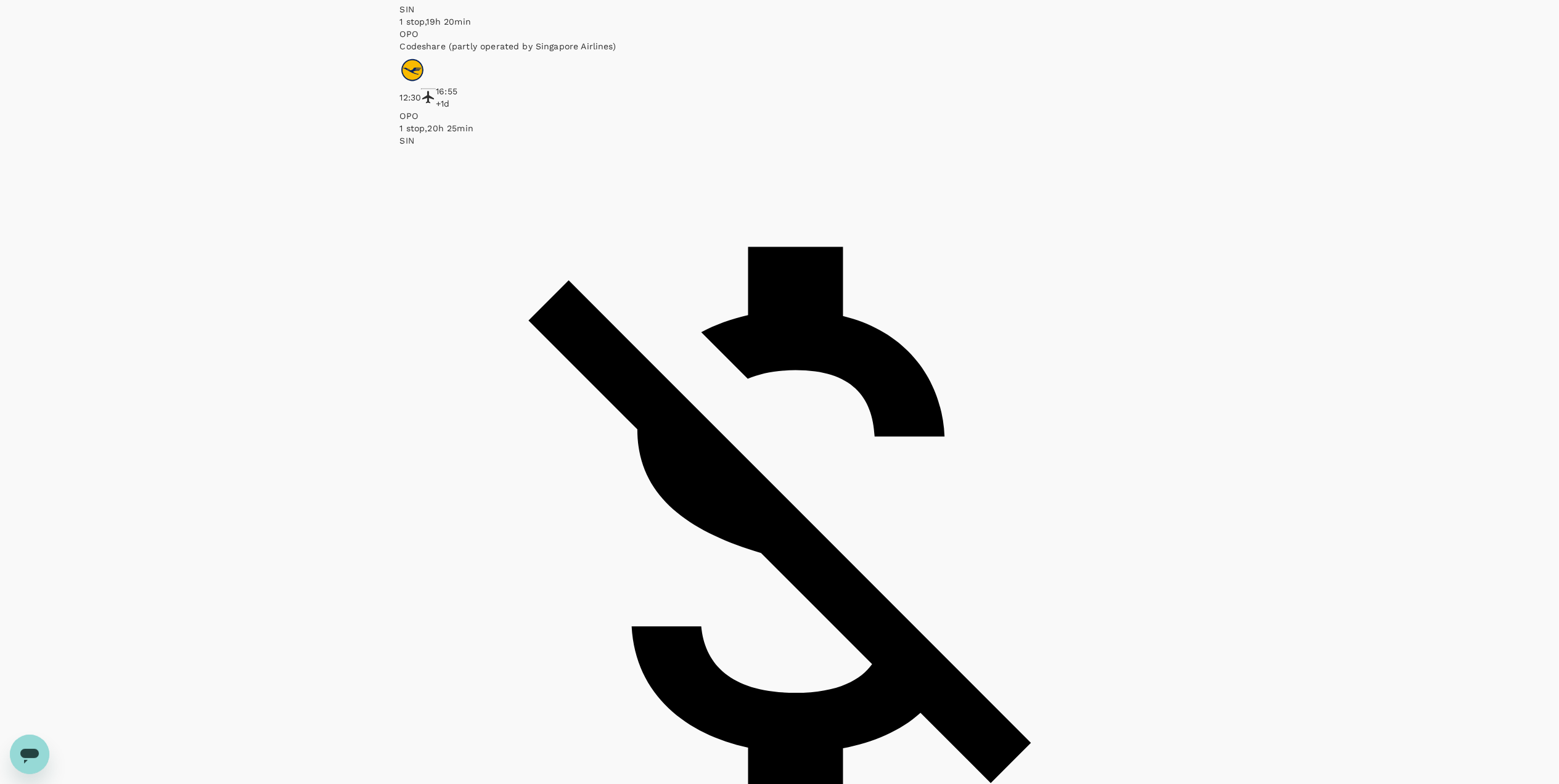
scroll to position [2746, 0]
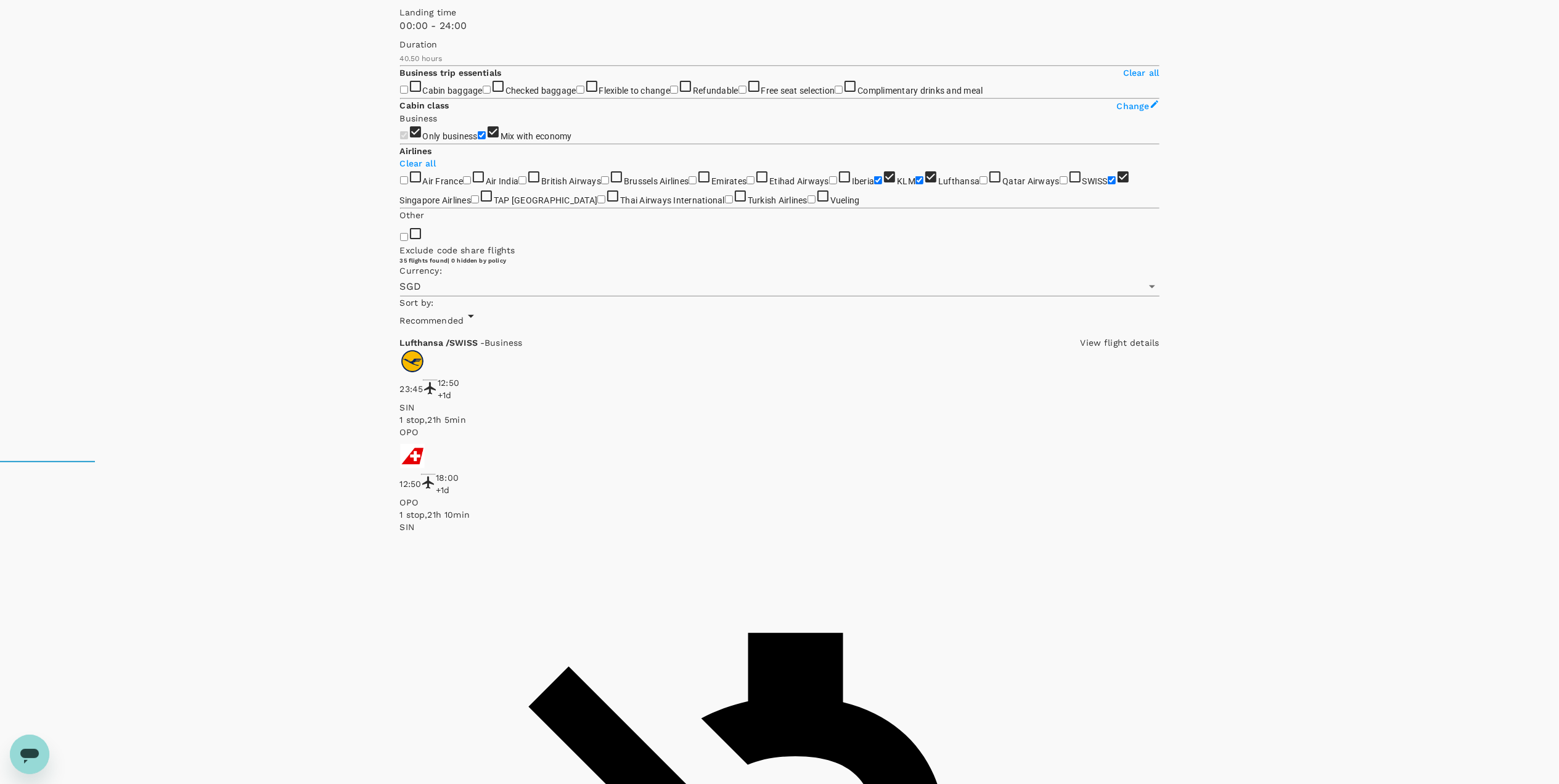
scroll to position [328, 0]
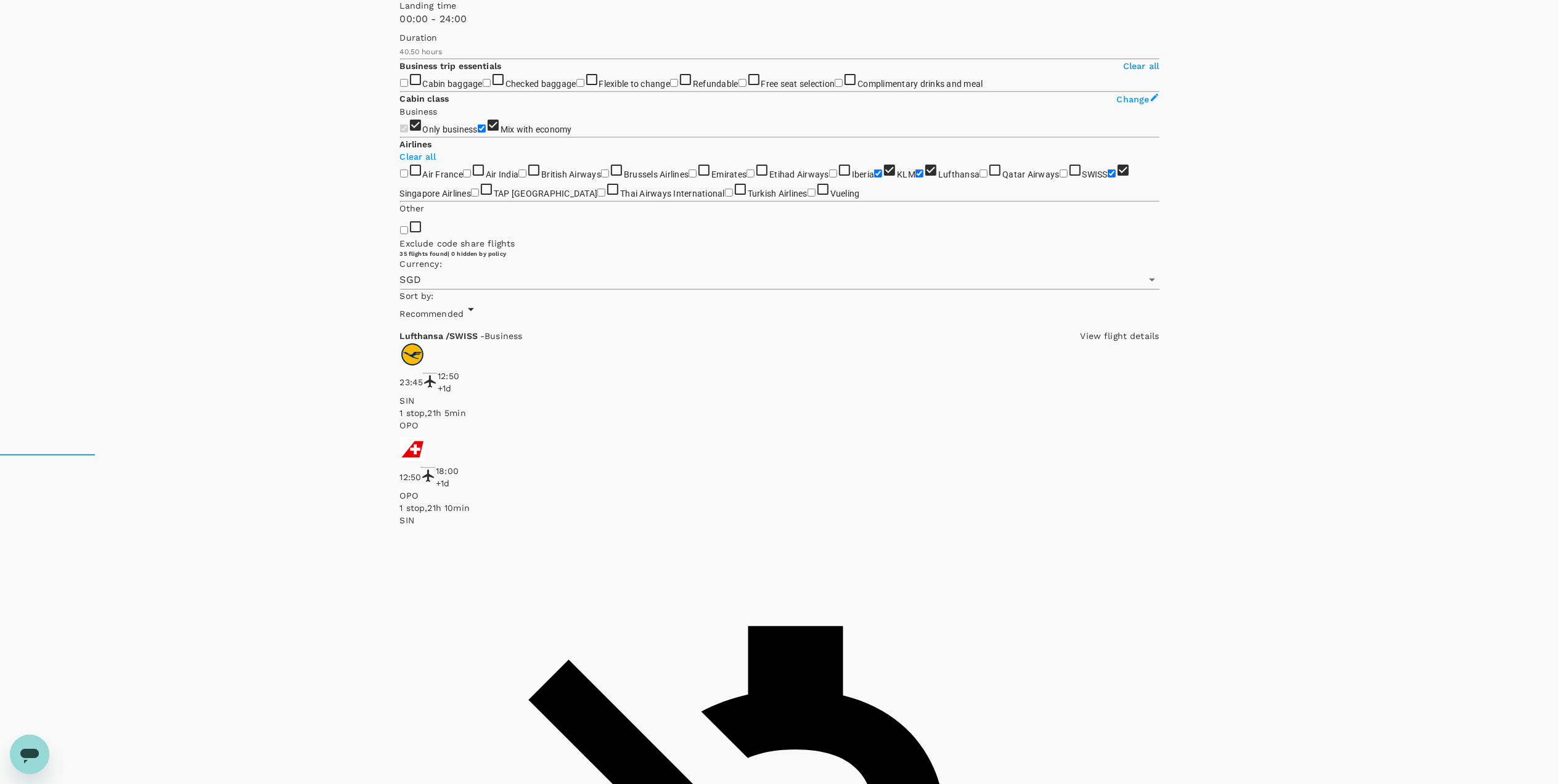
click at [555, 163] on p "Clear all" at bounding box center [780, 156] width 759 height 12
checkbox input "false"
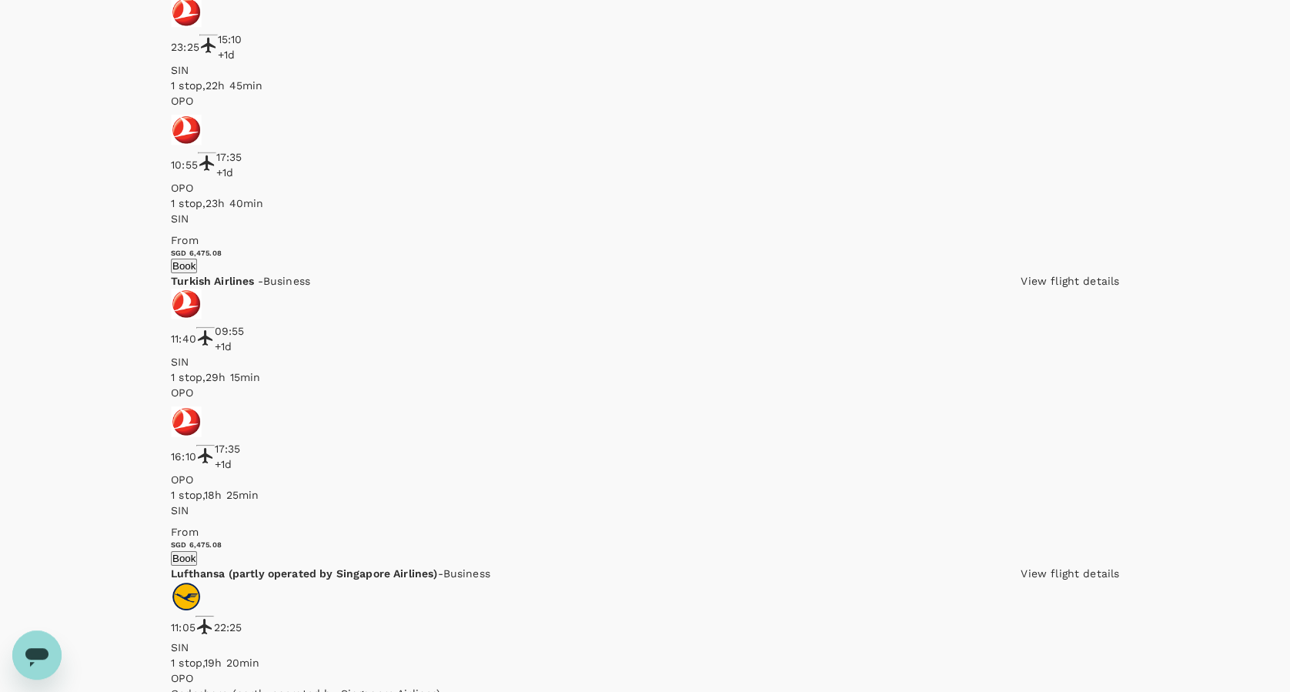
scroll to position [2198, 0]
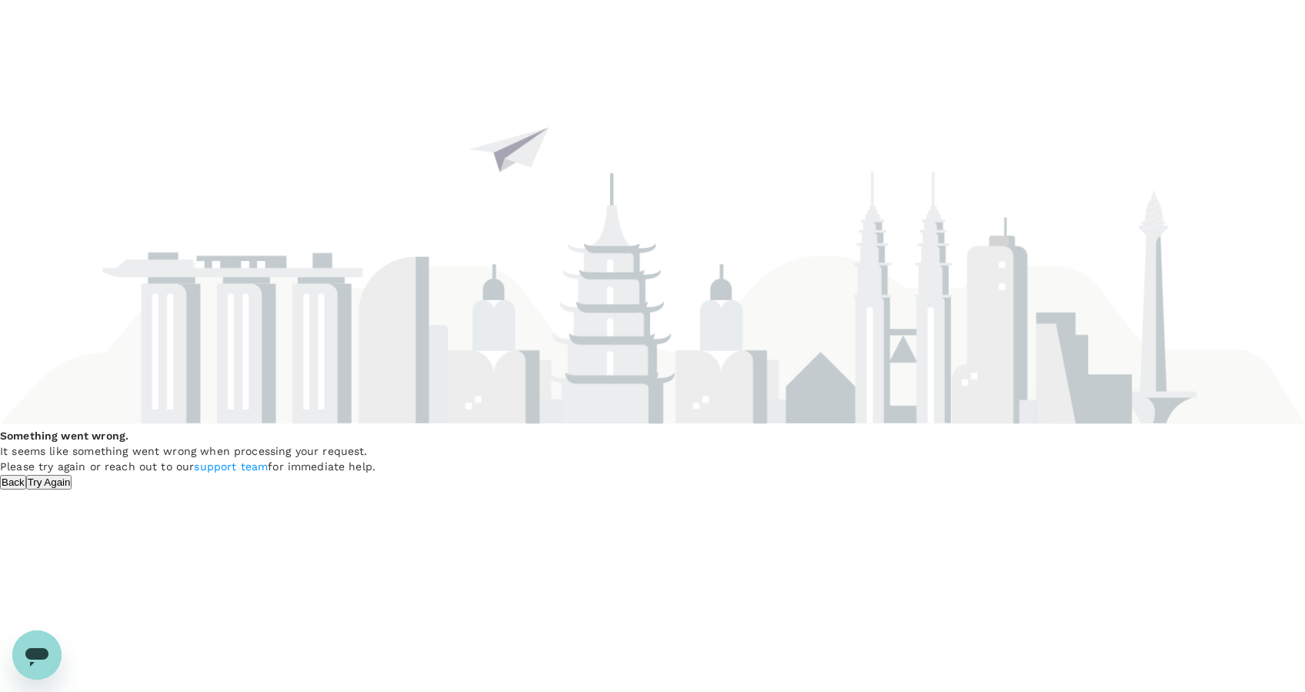
click at [72, 489] on button "Try Again" at bounding box center [49, 482] width 46 height 15
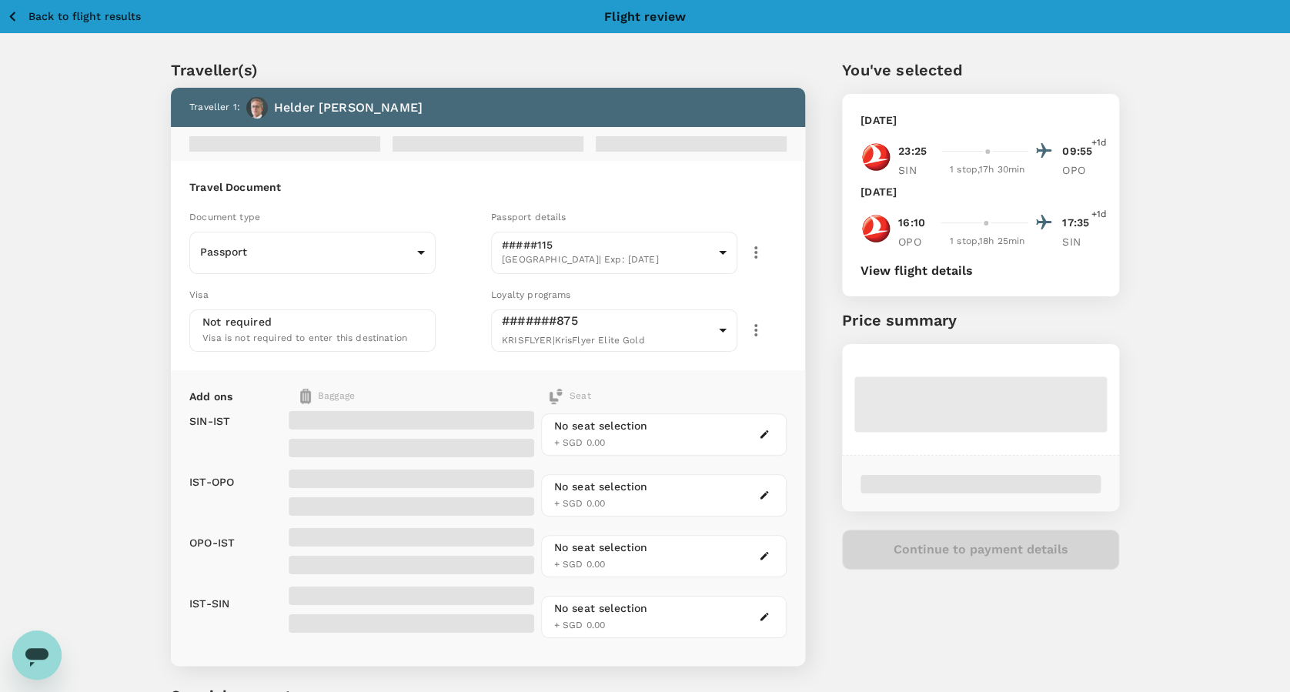
click at [915, 266] on button "View flight details" at bounding box center [916, 271] width 112 height 14
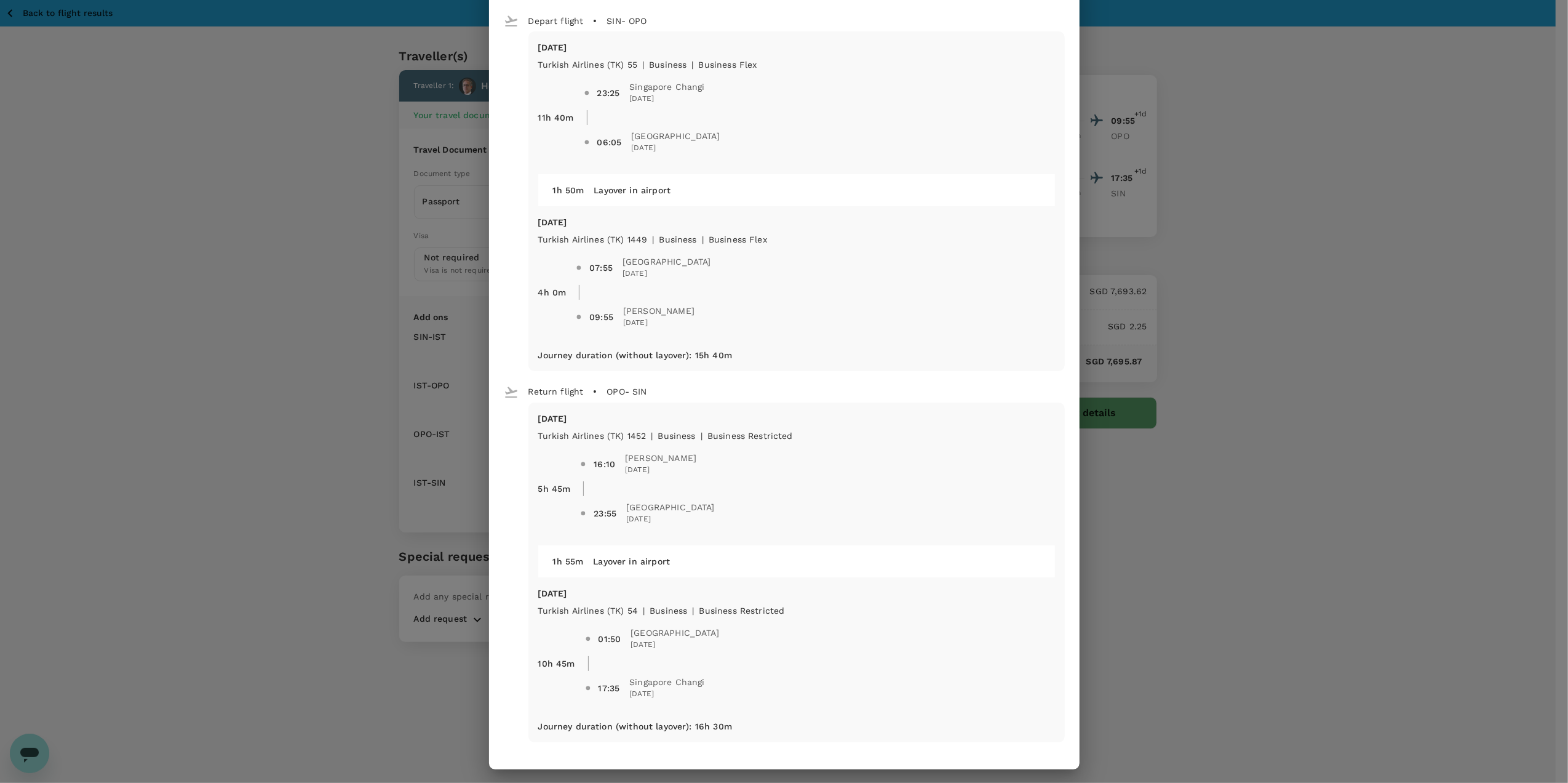
scroll to position [50, 0]
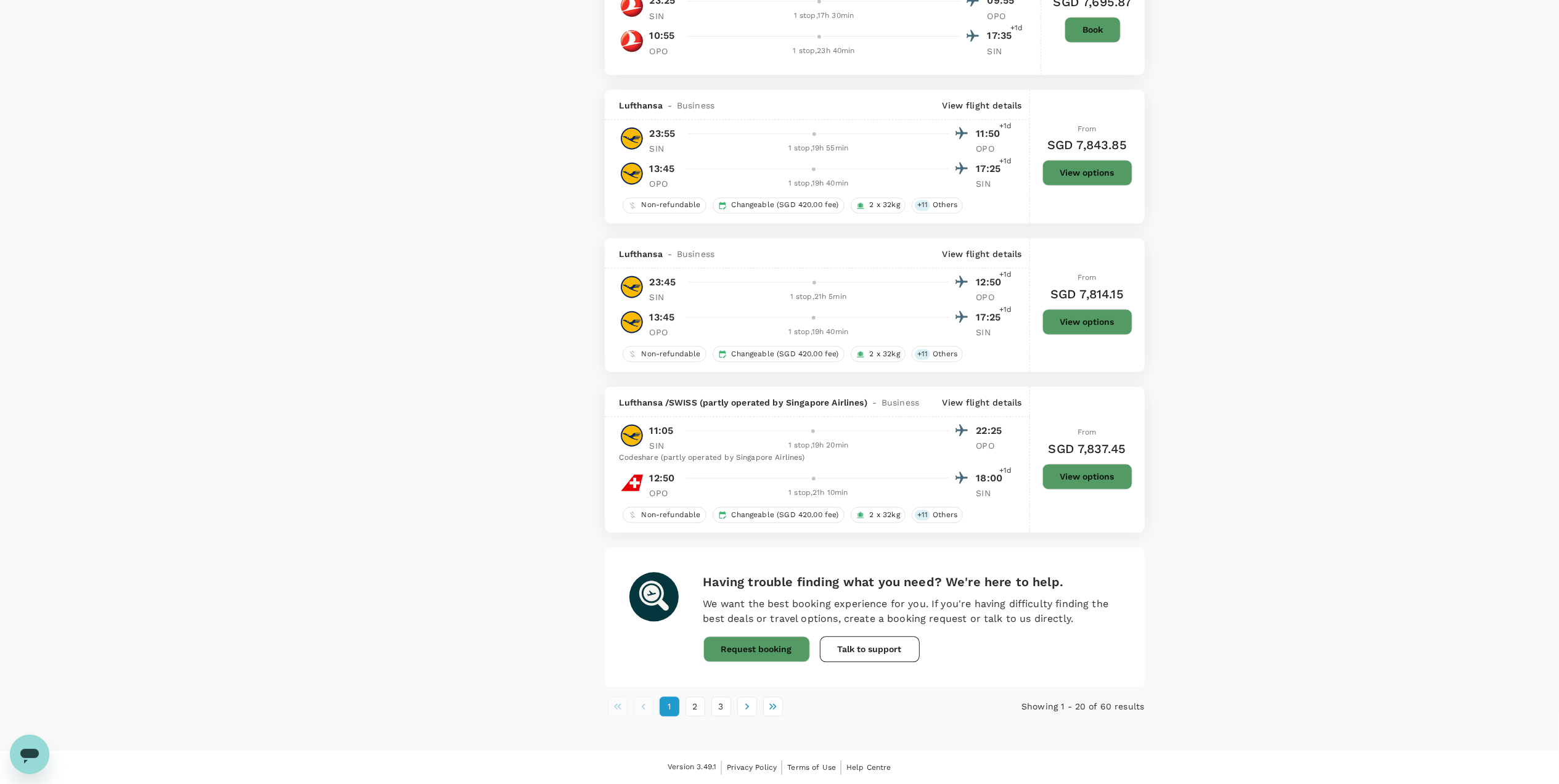
scroll to position [2434, 0]
click at [694, 553] on button "2" at bounding box center [695, 706] width 20 height 20
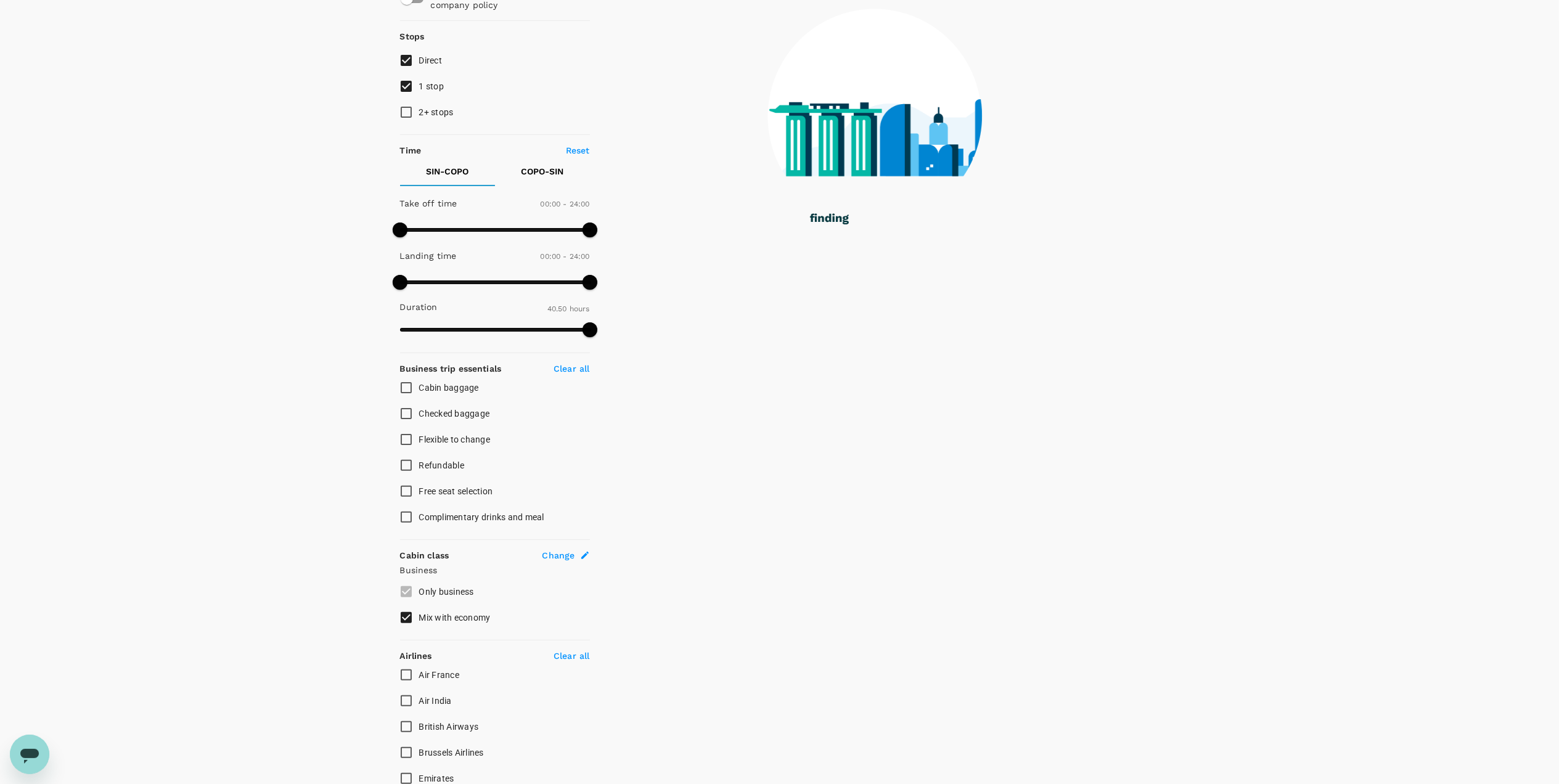
scroll to position [0, 0]
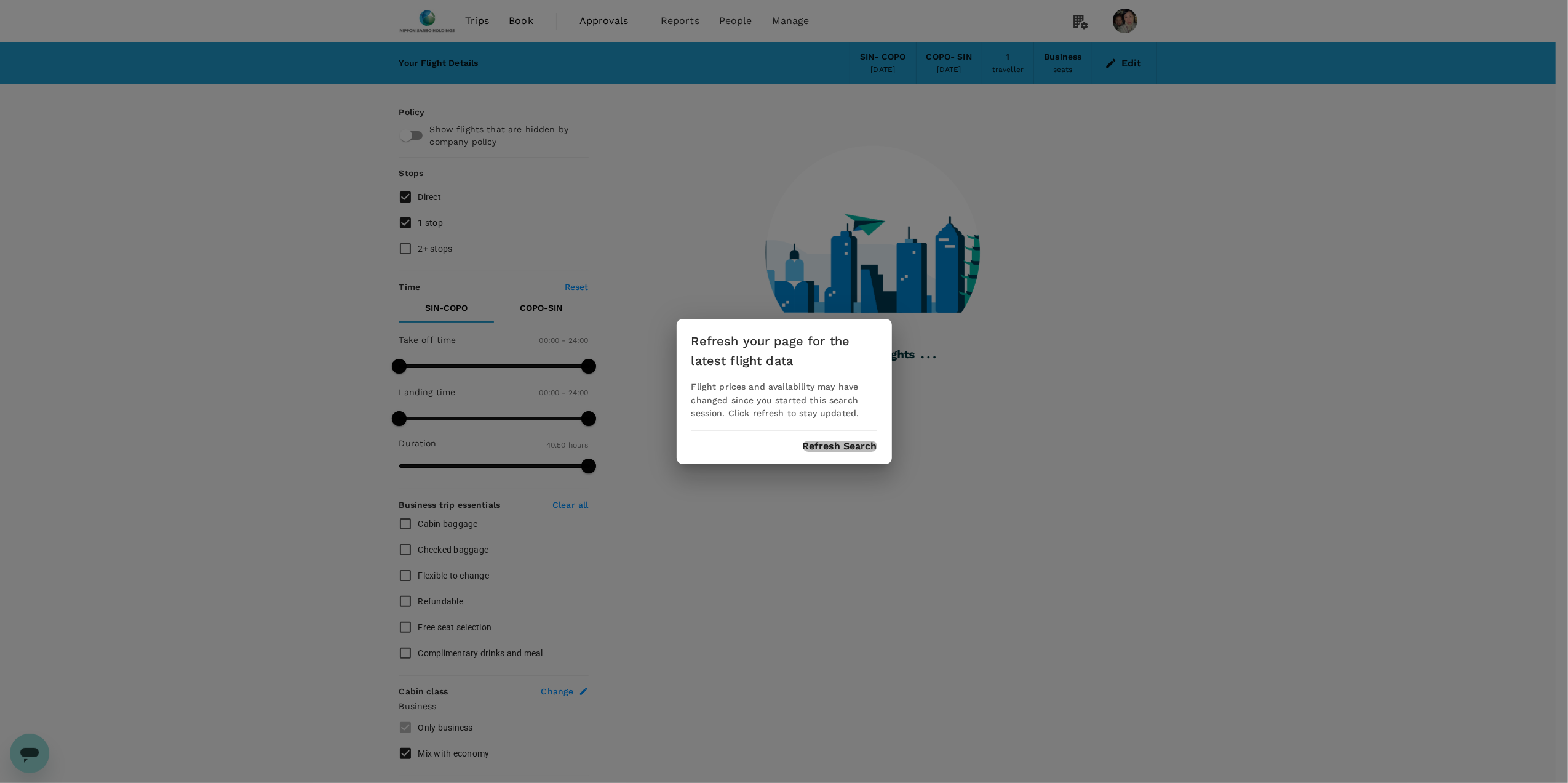
click at [835, 441] on button "Refresh Search" at bounding box center [840, 446] width 74 height 11
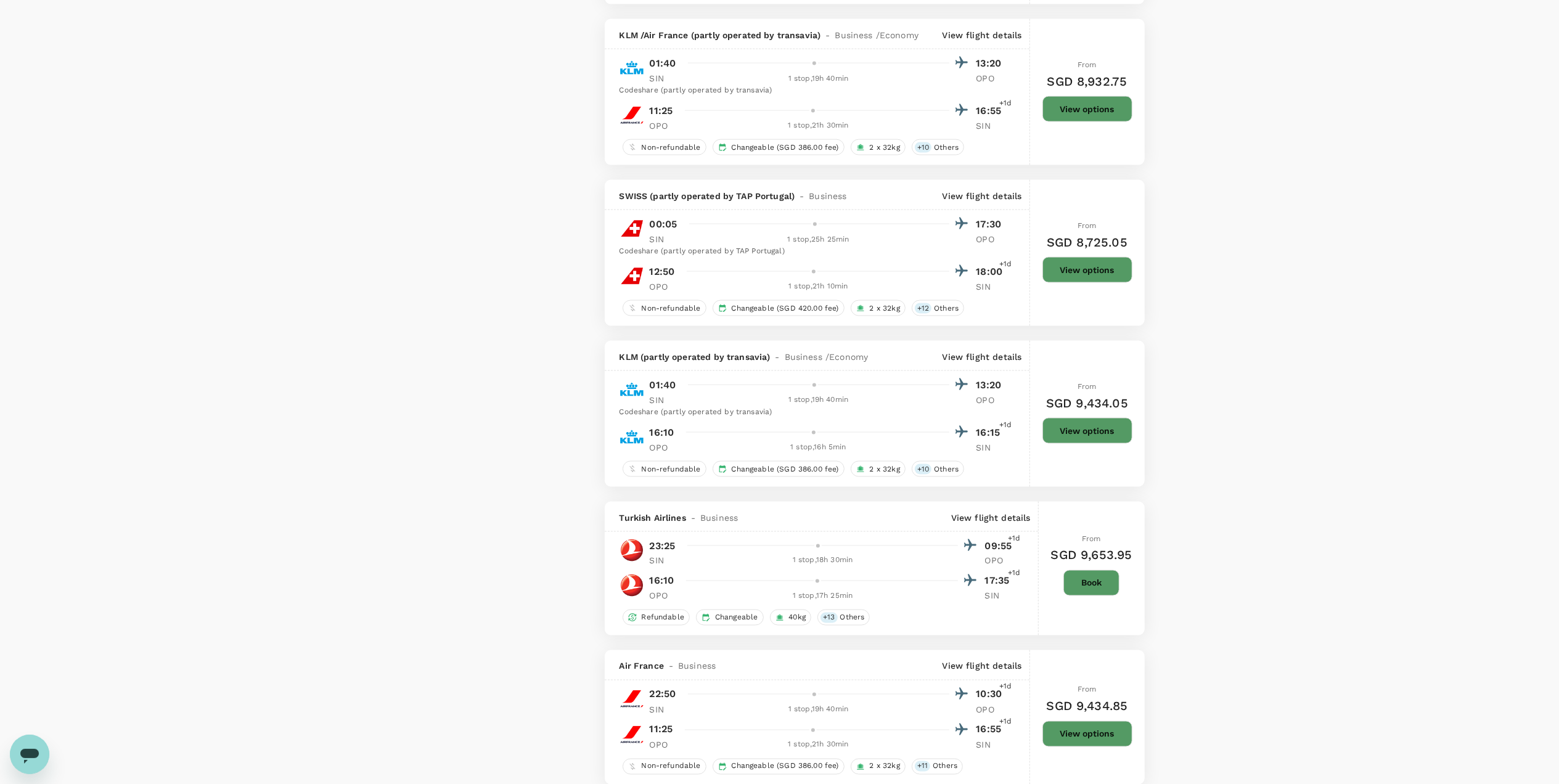
scroll to position [1807, 0]
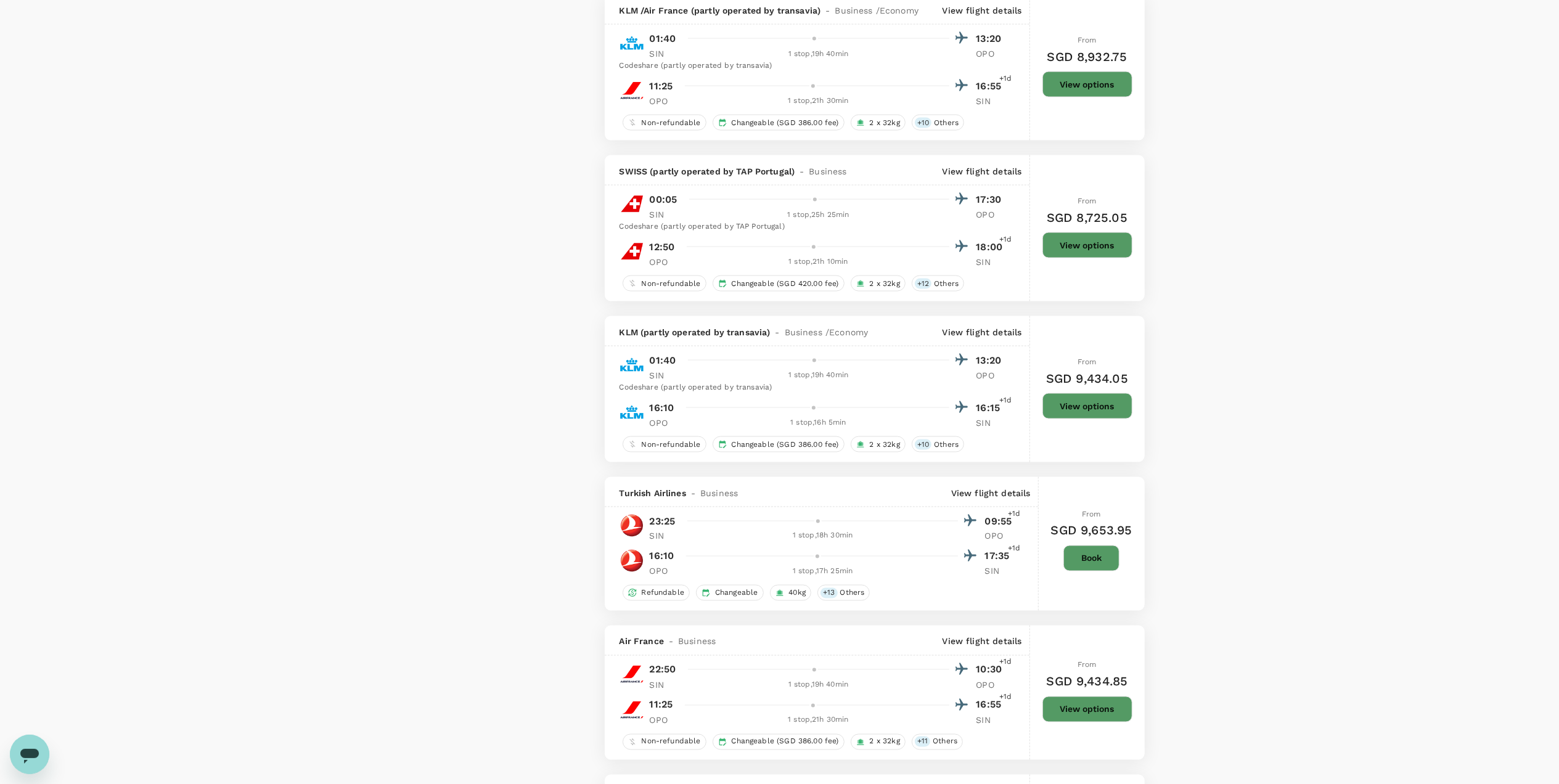
click at [1033, 412] on button "View options" at bounding box center [1087, 406] width 90 height 26
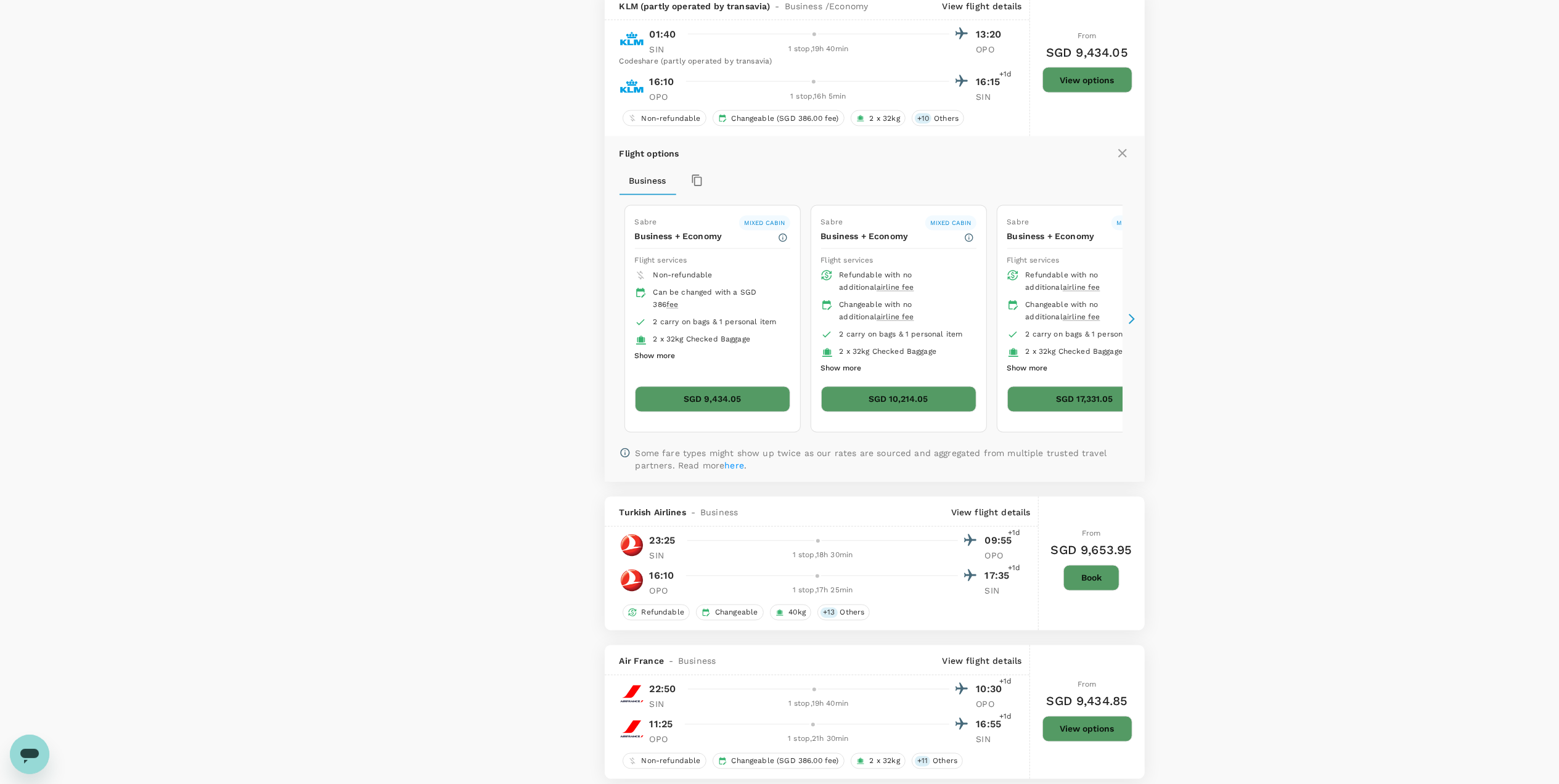
scroll to position [2135, 0]
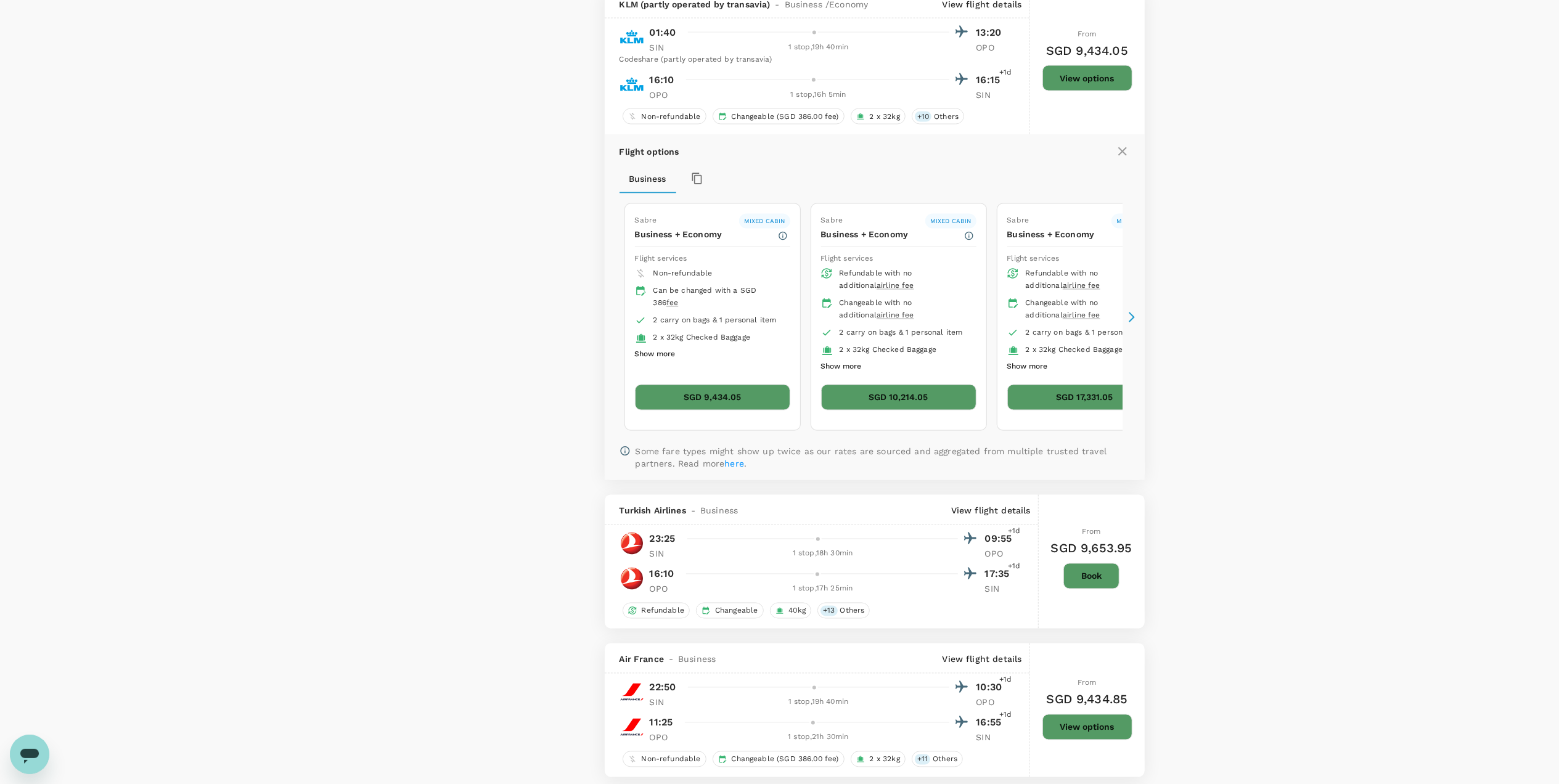
click at [738, 403] on button "SGD 9,434.05" at bounding box center [713, 397] width 155 height 26
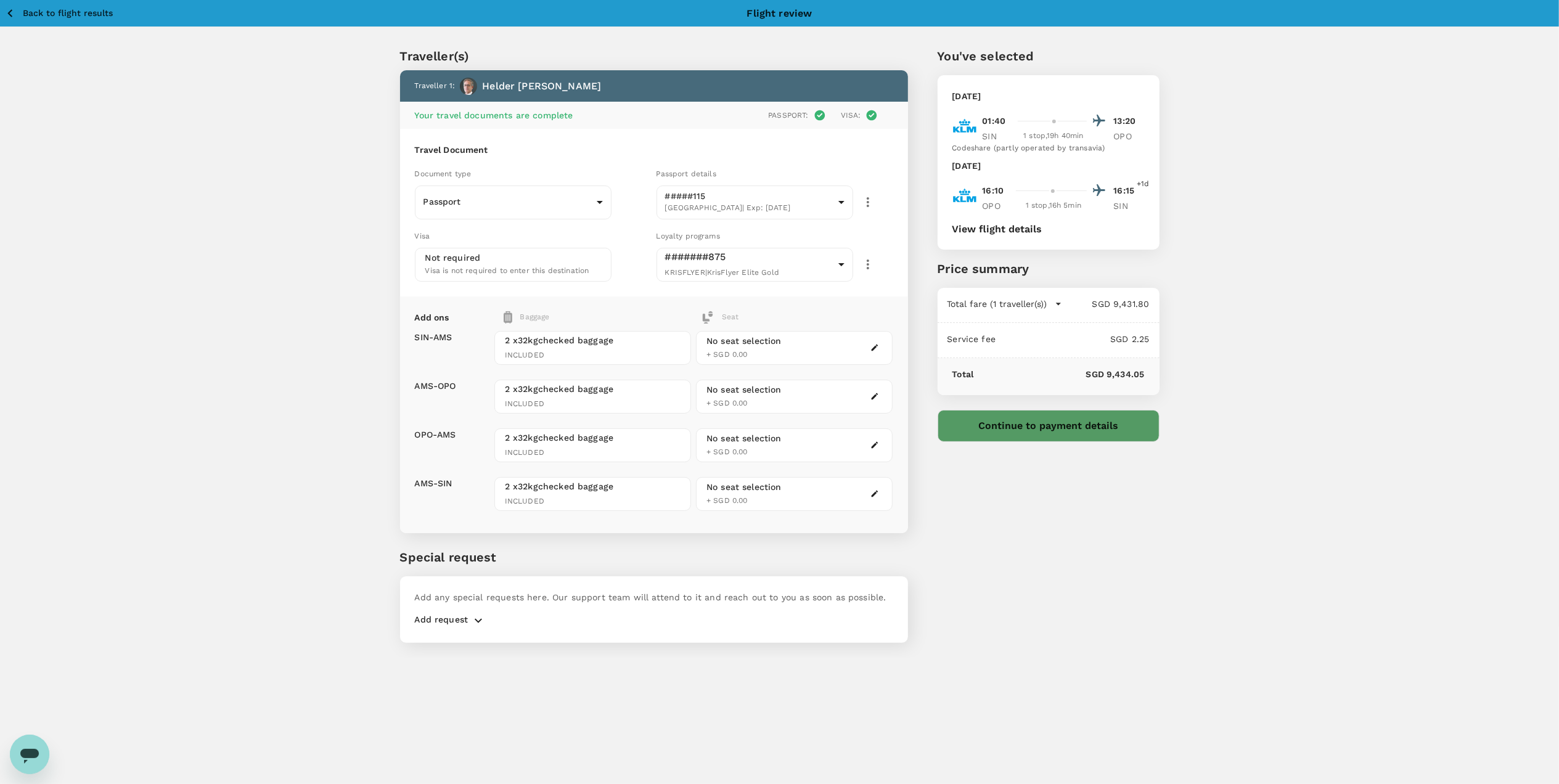
click at [997, 230] on button "View flight details" at bounding box center [997, 229] width 90 height 11
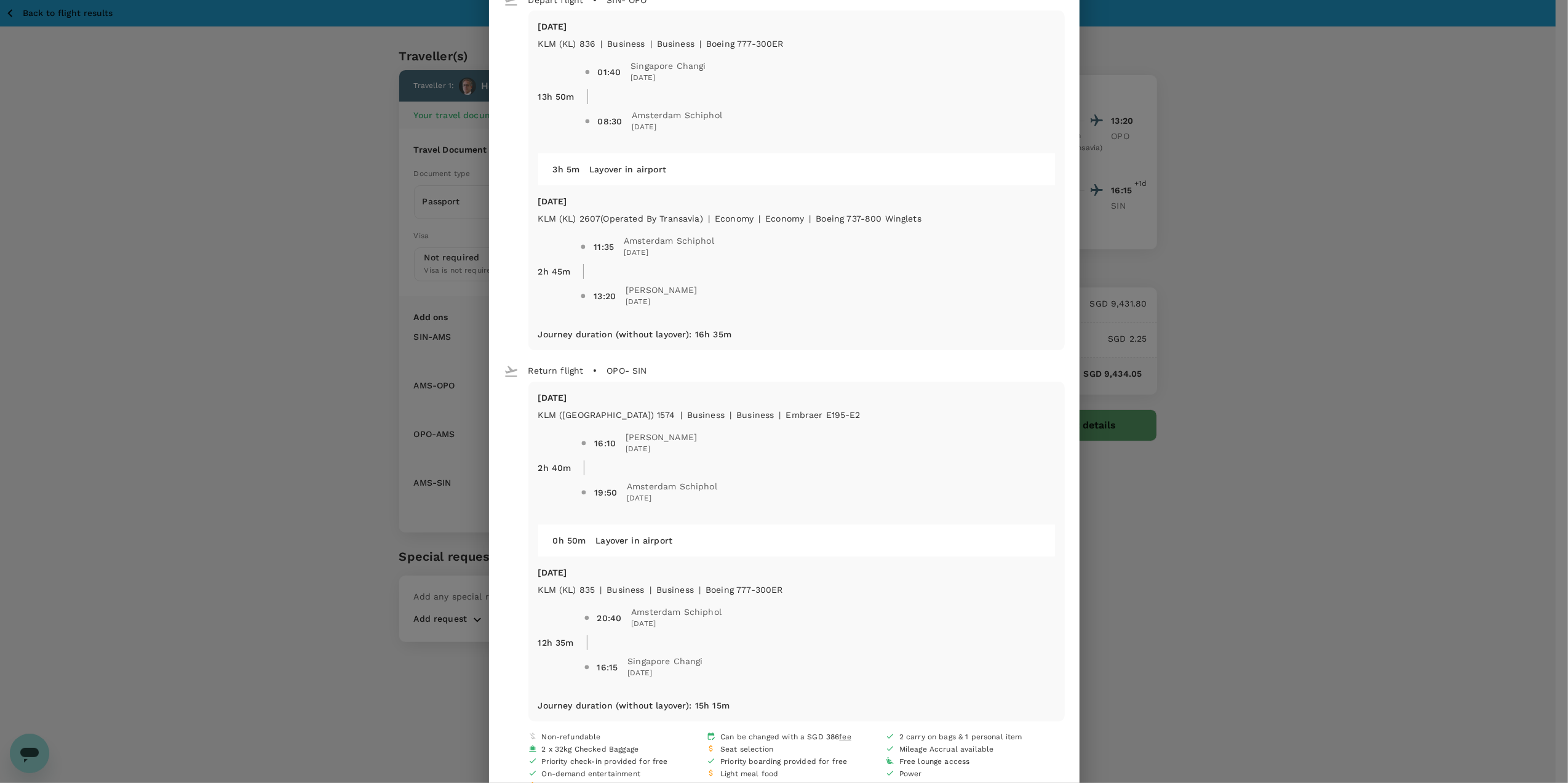
scroll to position [66, 0]
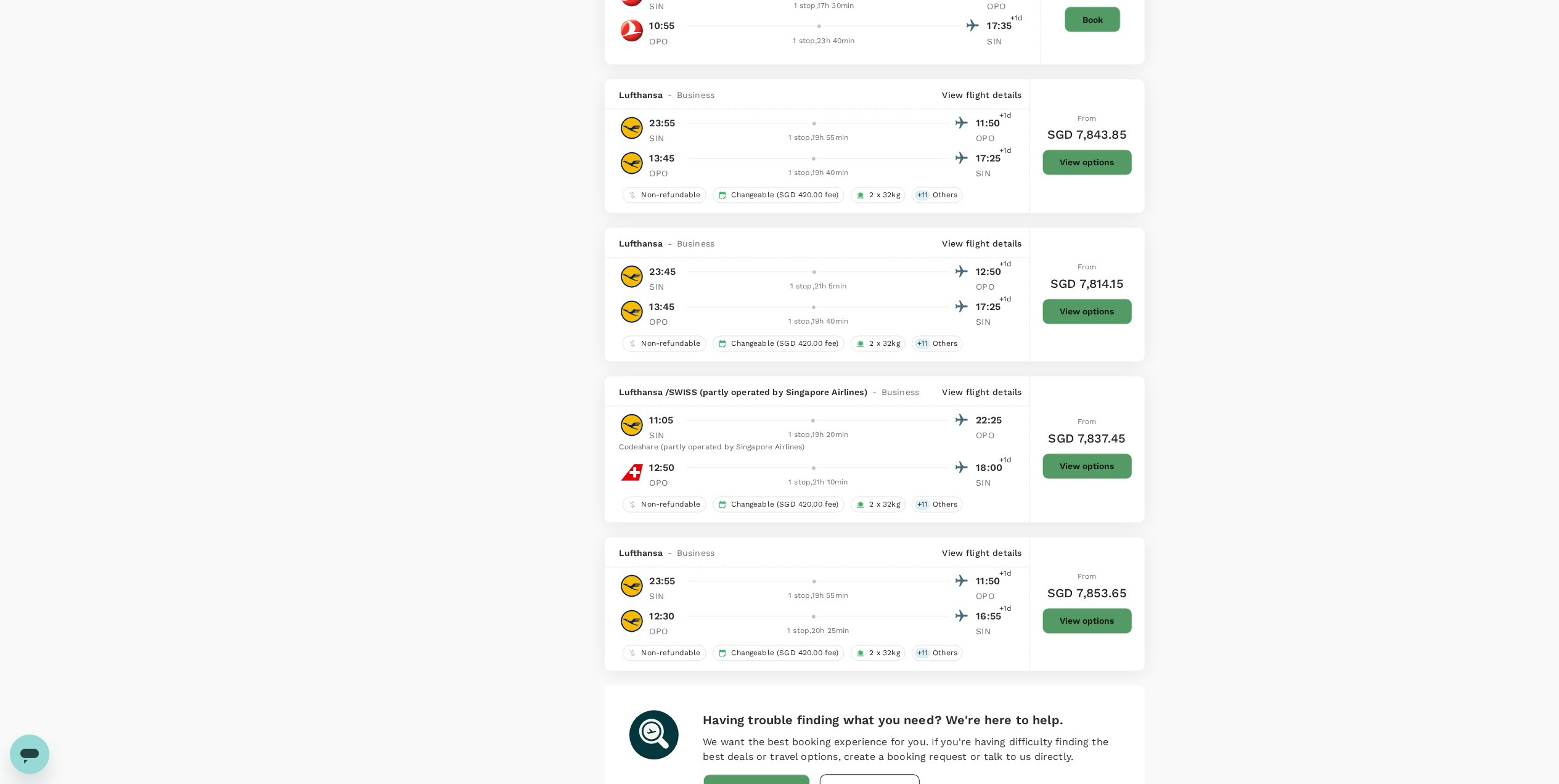
scroll to position [2421, 0]
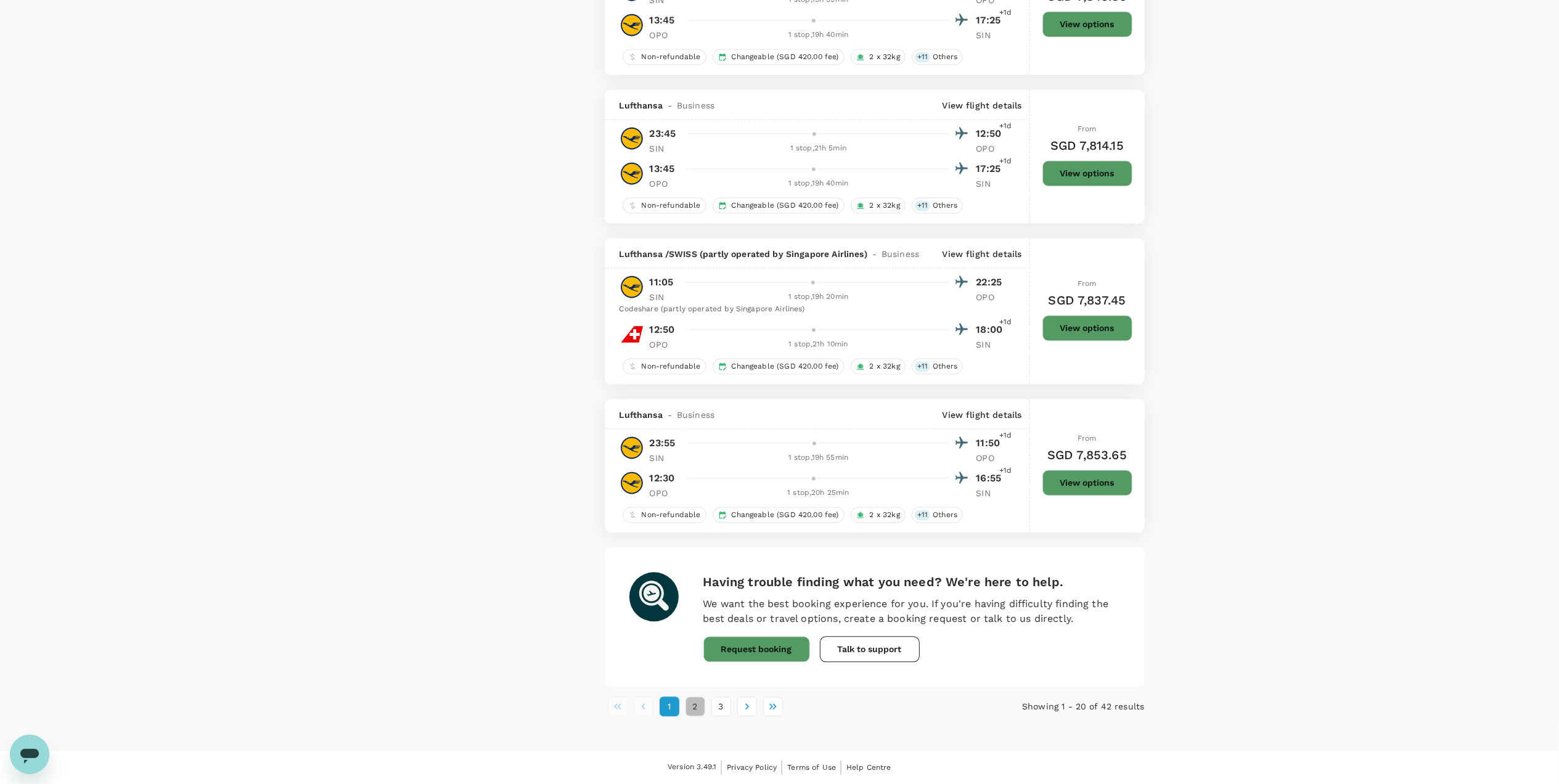
click at [696, 553] on button "2" at bounding box center [695, 706] width 20 height 20
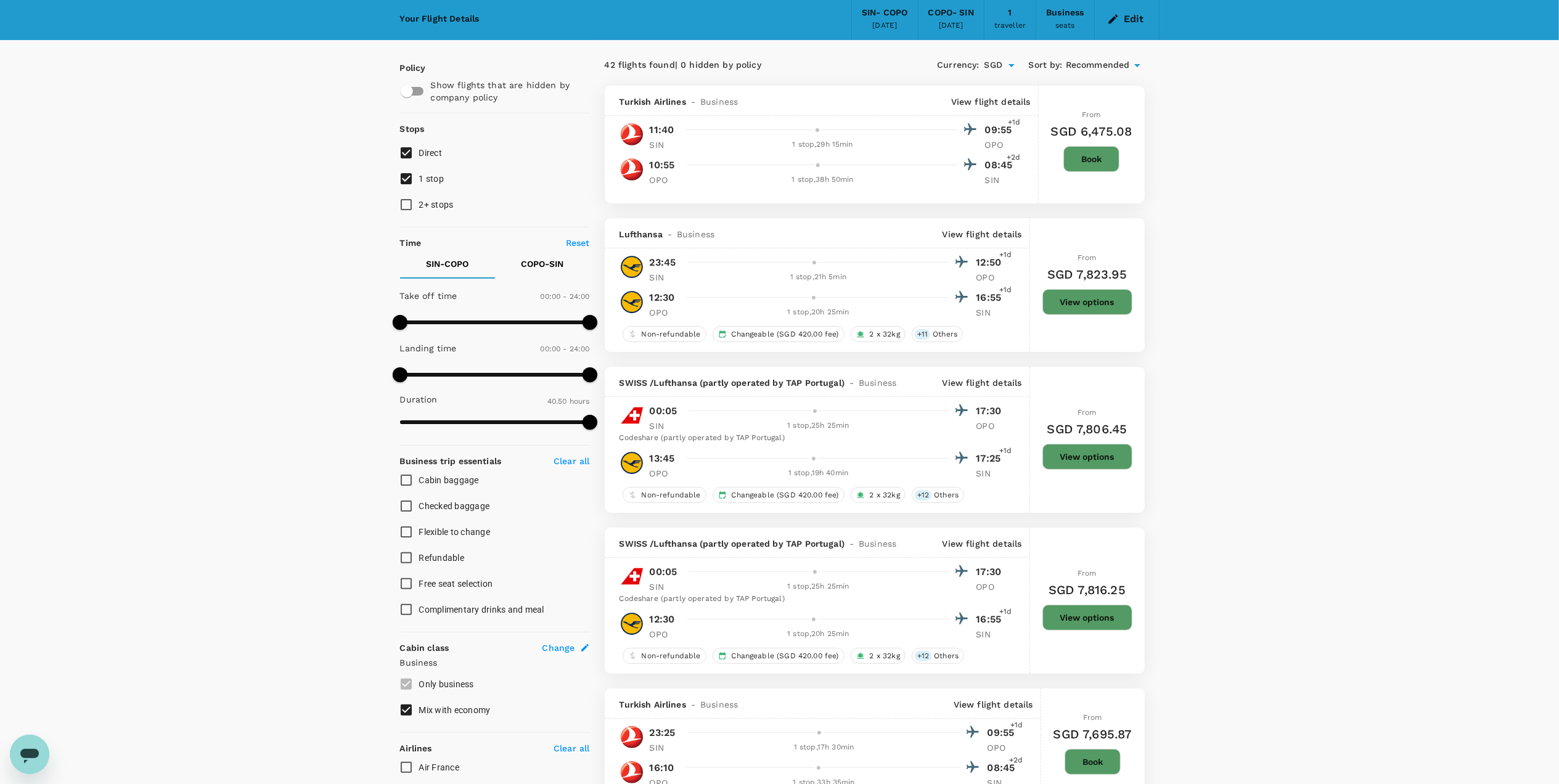
scroll to position [0, 0]
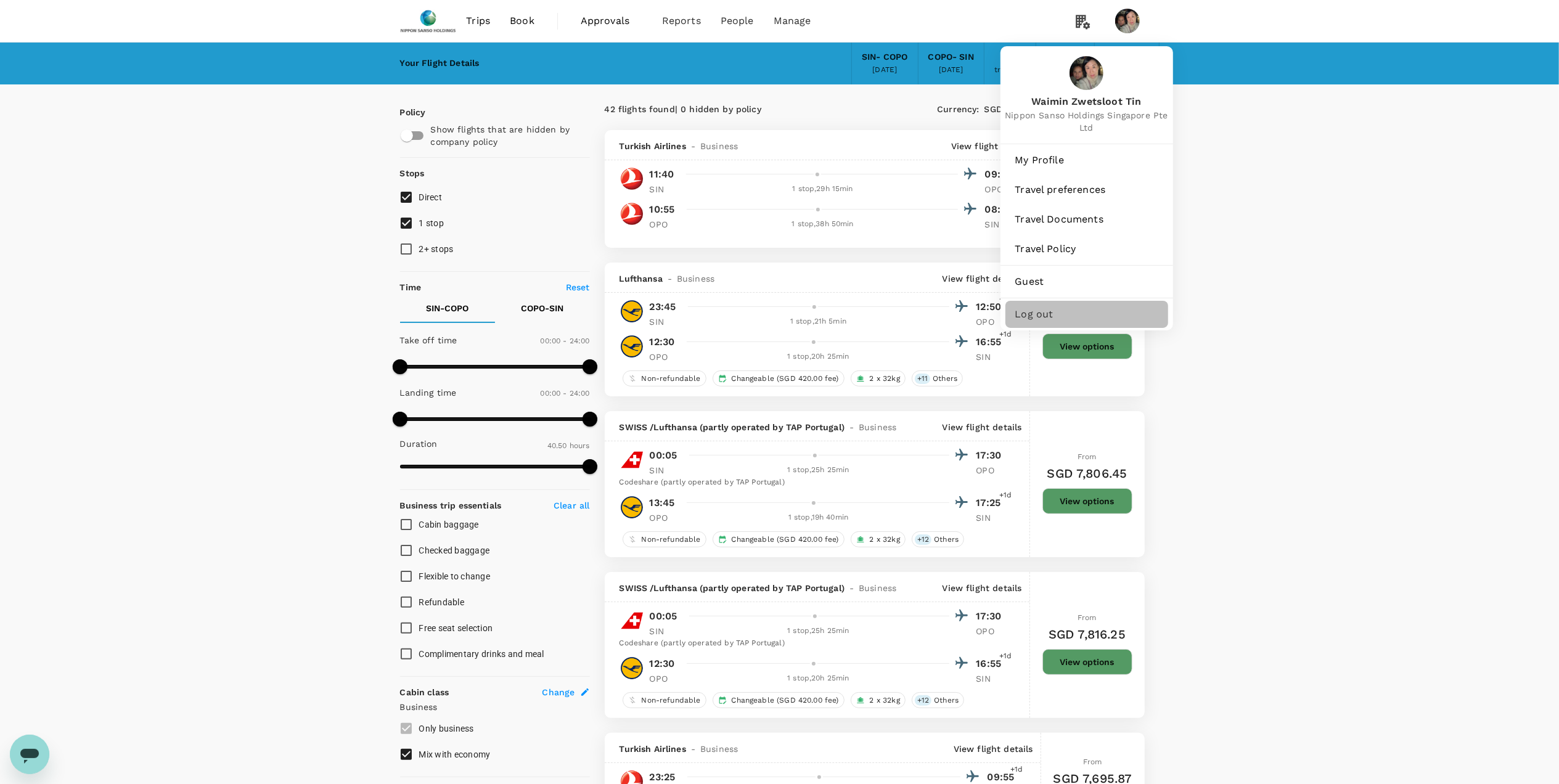
click at [1019, 316] on span "Log out" at bounding box center [1086, 314] width 143 height 14
